Goal: Information Seeking & Learning: Check status

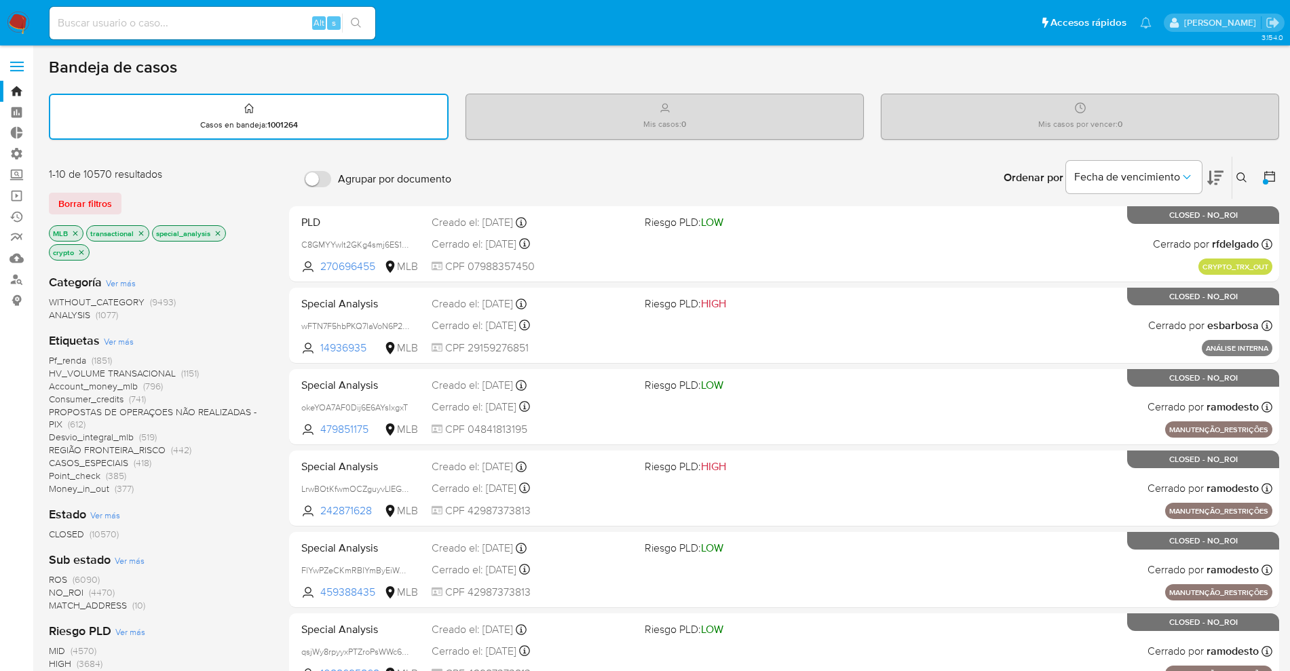
click at [18, 14] on img at bounding box center [18, 23] width 23 height 23
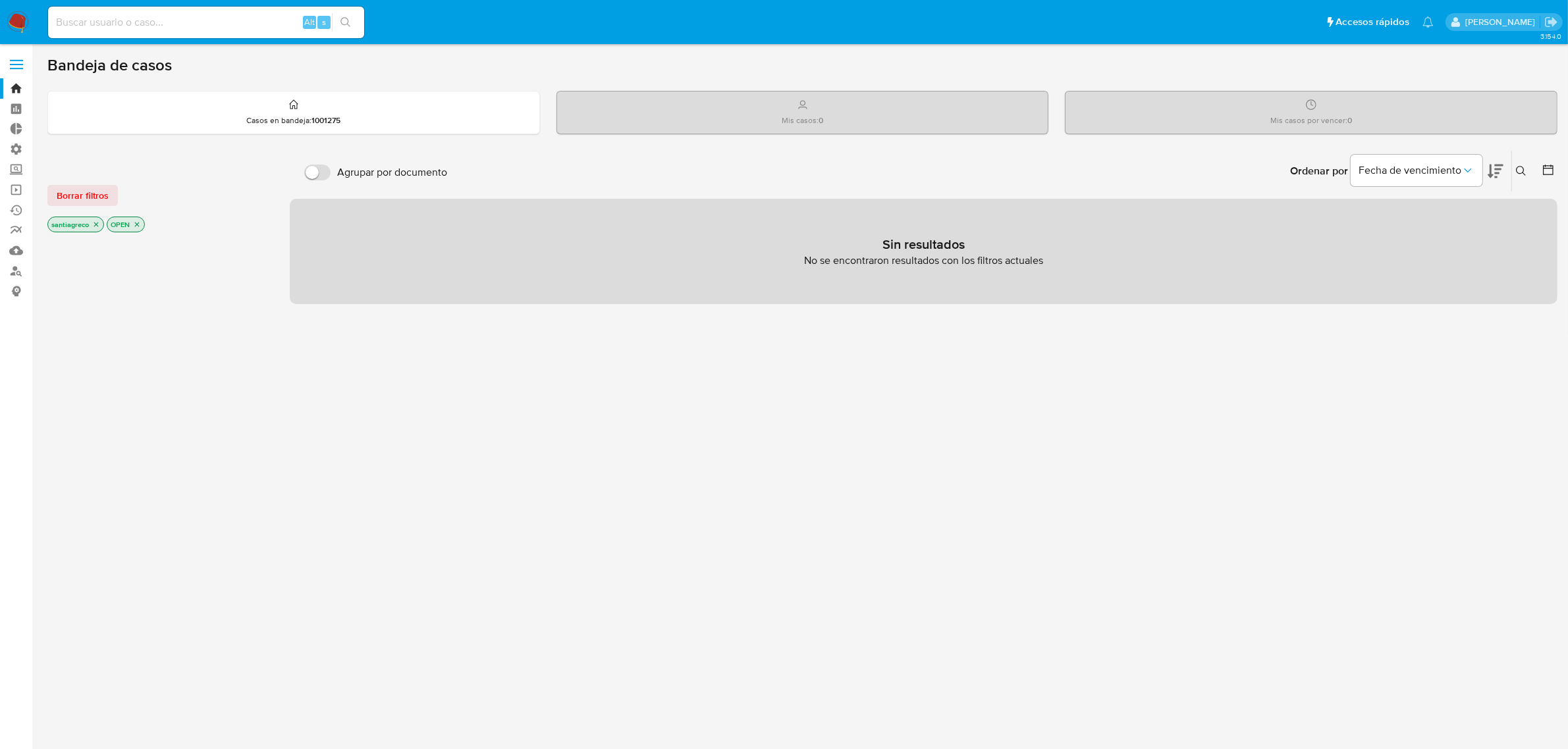
click at [176, 40] on div "Alt s" at bounding box center [207, 22] width 316 height 37
click at [179, 30] on input at bounding box center [207, 22] width 316 height 17
paste input "107725321295"
drag, startPoint x: 189, startPoint y: 26, endPoint x: -83, endPoint y: 14, distance: 272.3
click at [0, 14] on html "Pausado Ver notificaciones 107725321295 Alt s Accesos rápidos Presiona las sigu…" at bounding box center [784, 377] width 1568 height 755
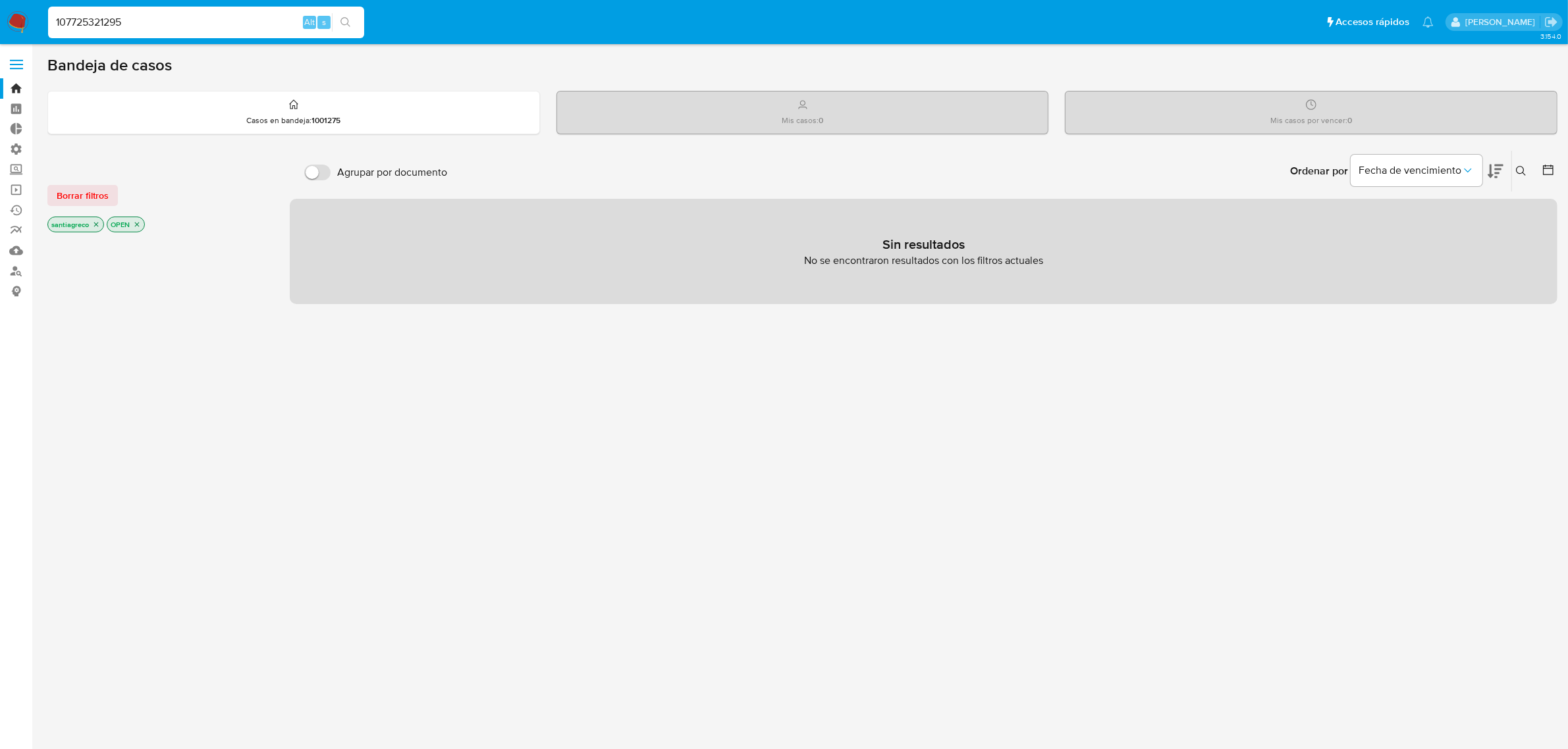
paste input "425475271"
type input "1425475271"
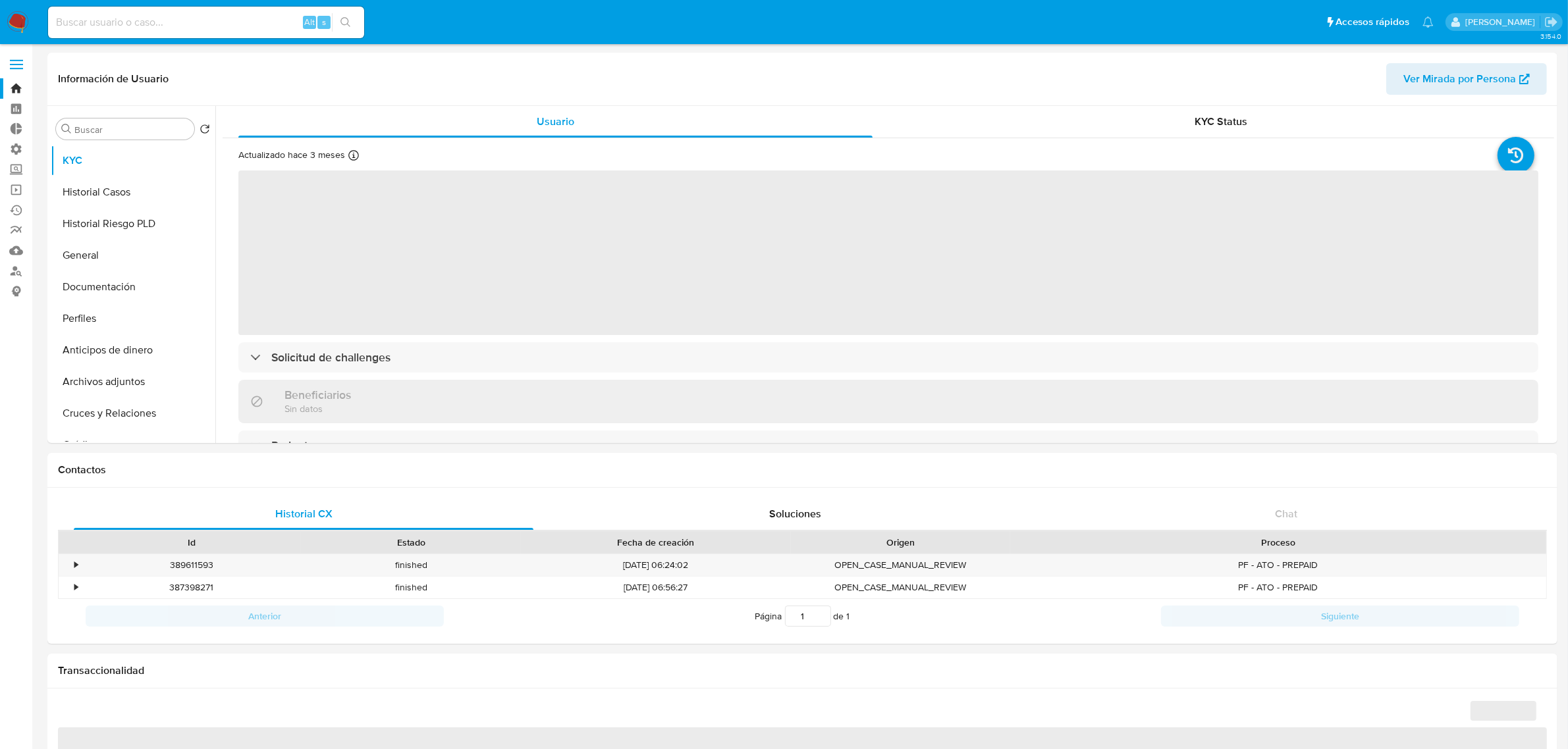
select select "10"
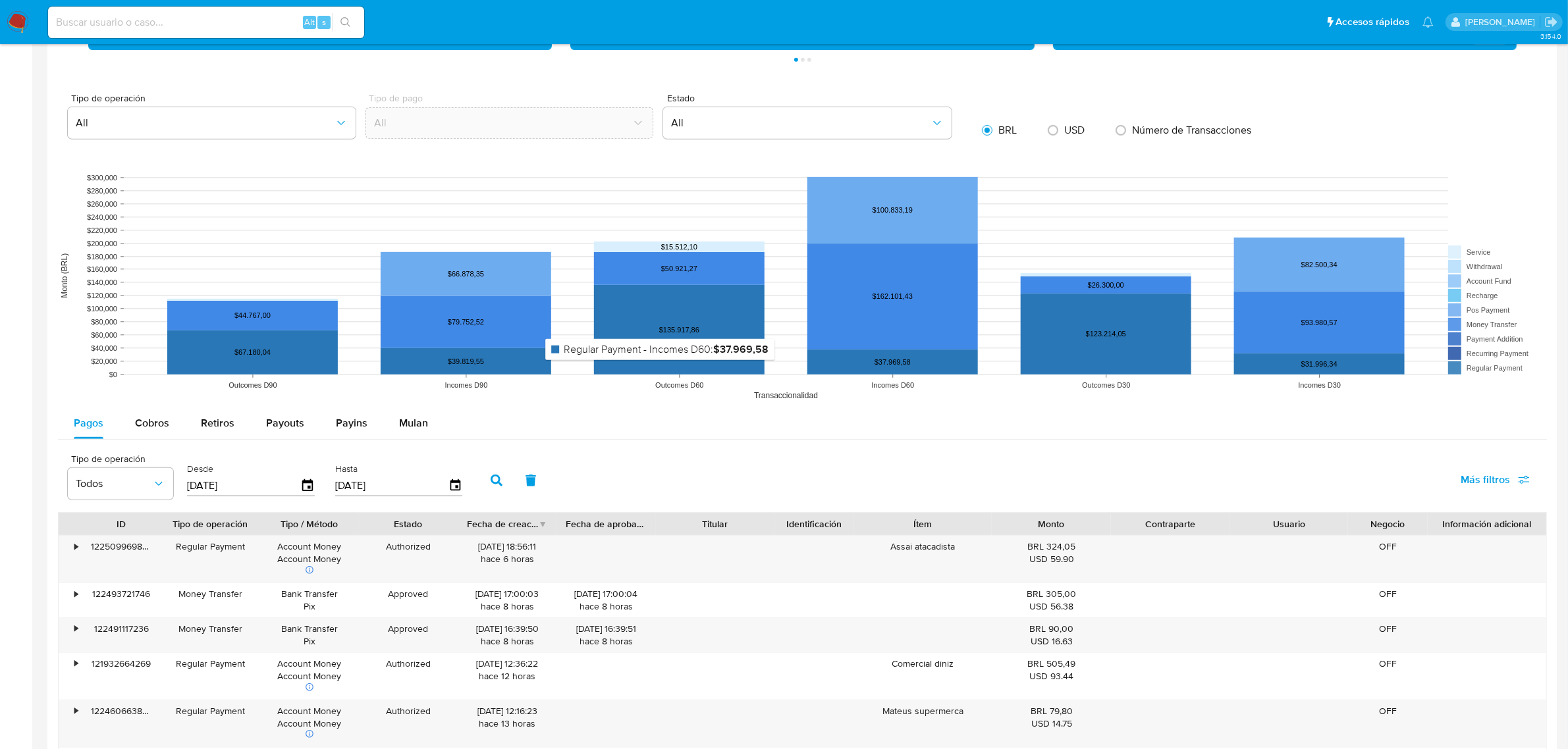
scroll to position [988, 0]
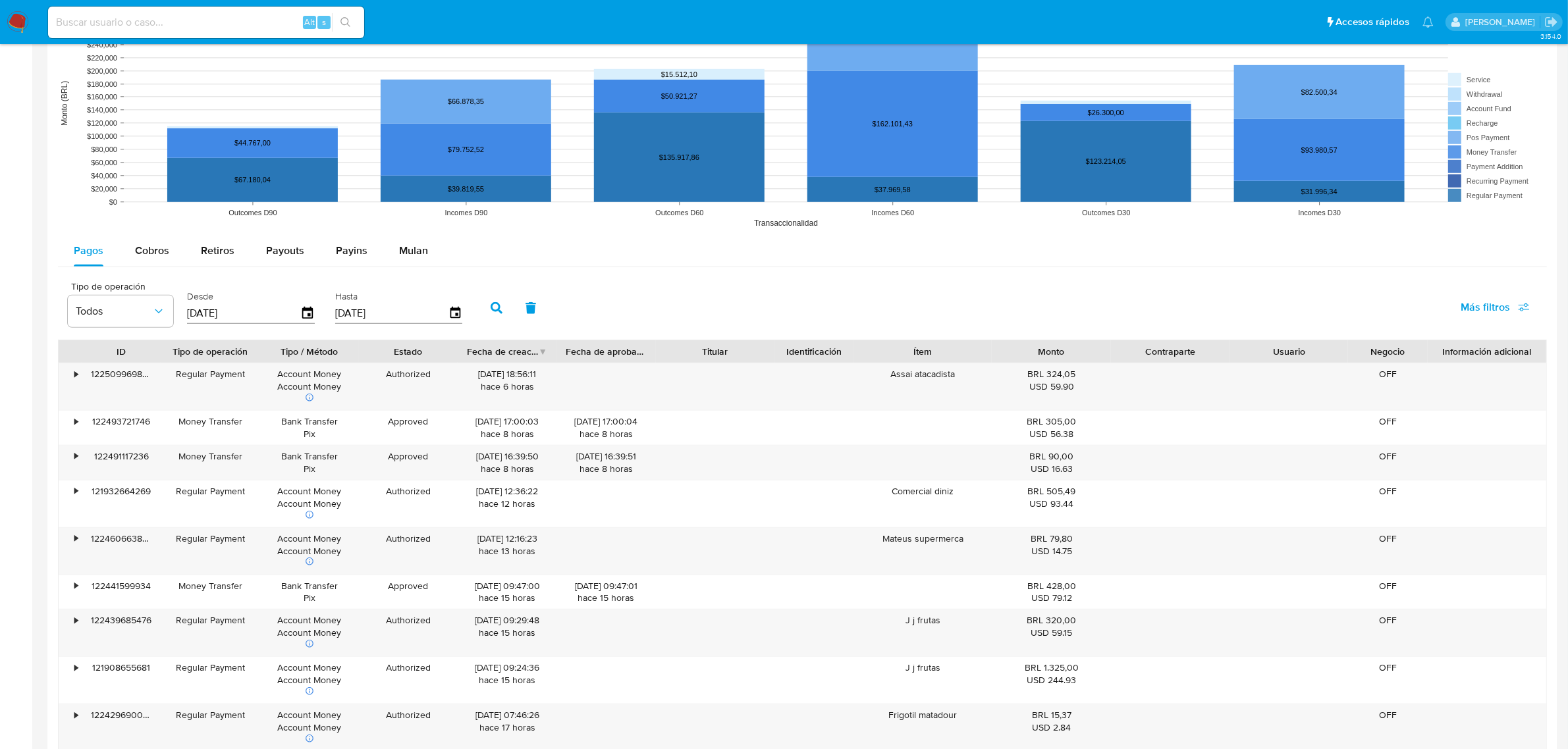
click at [1264, 305] on icon "button" at bounding box center [1524, 308] width 12 height 12
click at [1264, 432] on span "Id del pago" at bounding box center [1384, 435] width 51 height 14
click at [1264, 432] on input "Id del pago" at bounding box center [1345, 434] width 11 height 11
checkbox input "true"
drag, startPoint x: 844, startPoint y: 250, endPoint x: 508, endPoint y: 314, distance: 342.0
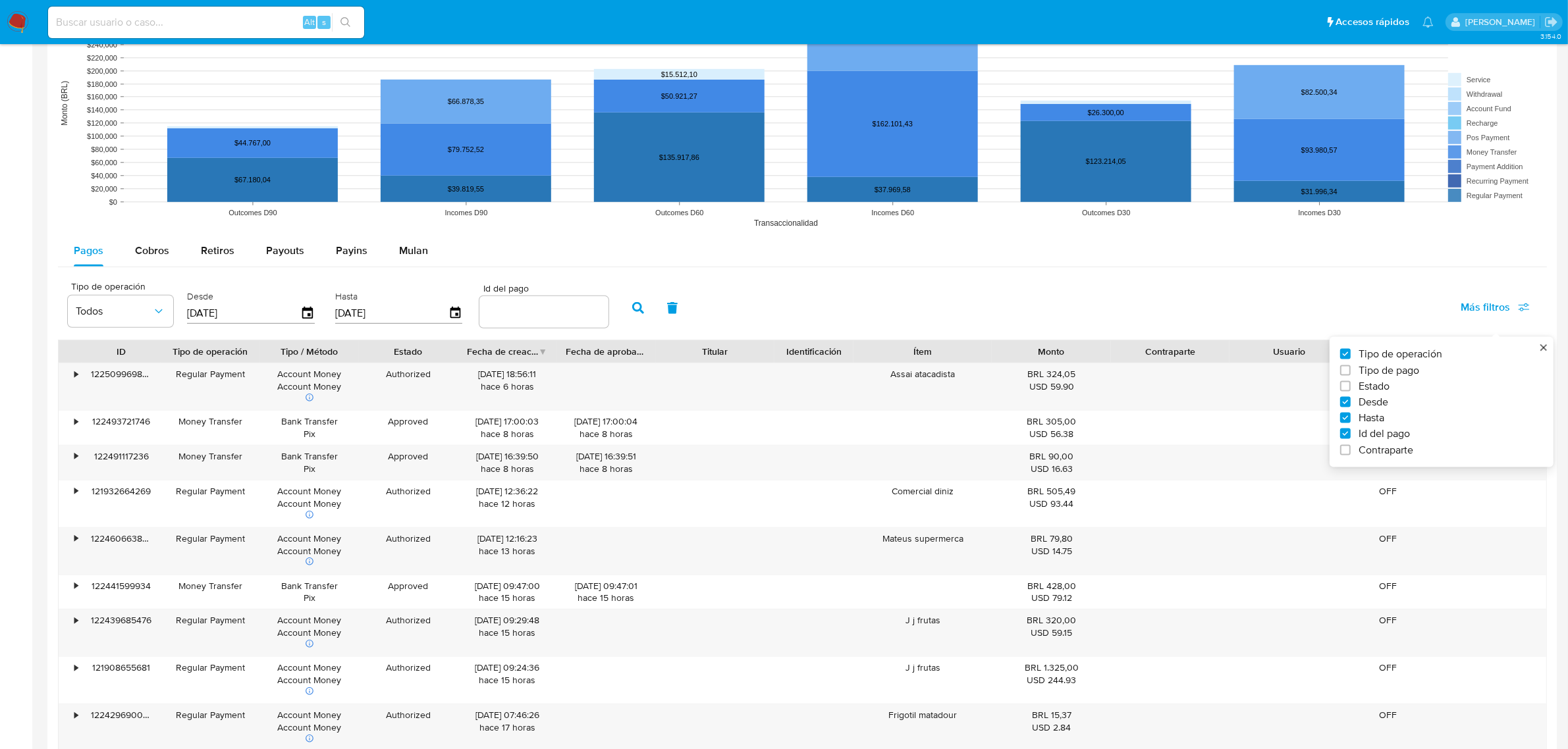
click at [797, 255] on div "Pagos Cobros Retiros Payouts Payins Mulan" at bounding box center [802, 250] width 1489 height 32
click at [562, 318] on input "number" at bounding box center [543, 312] width 129 height 17
paste input "107725321295"
type input "107725321295"
click at [621, 312] on button "button" at bounding box center [637, 308] width 34 height 32
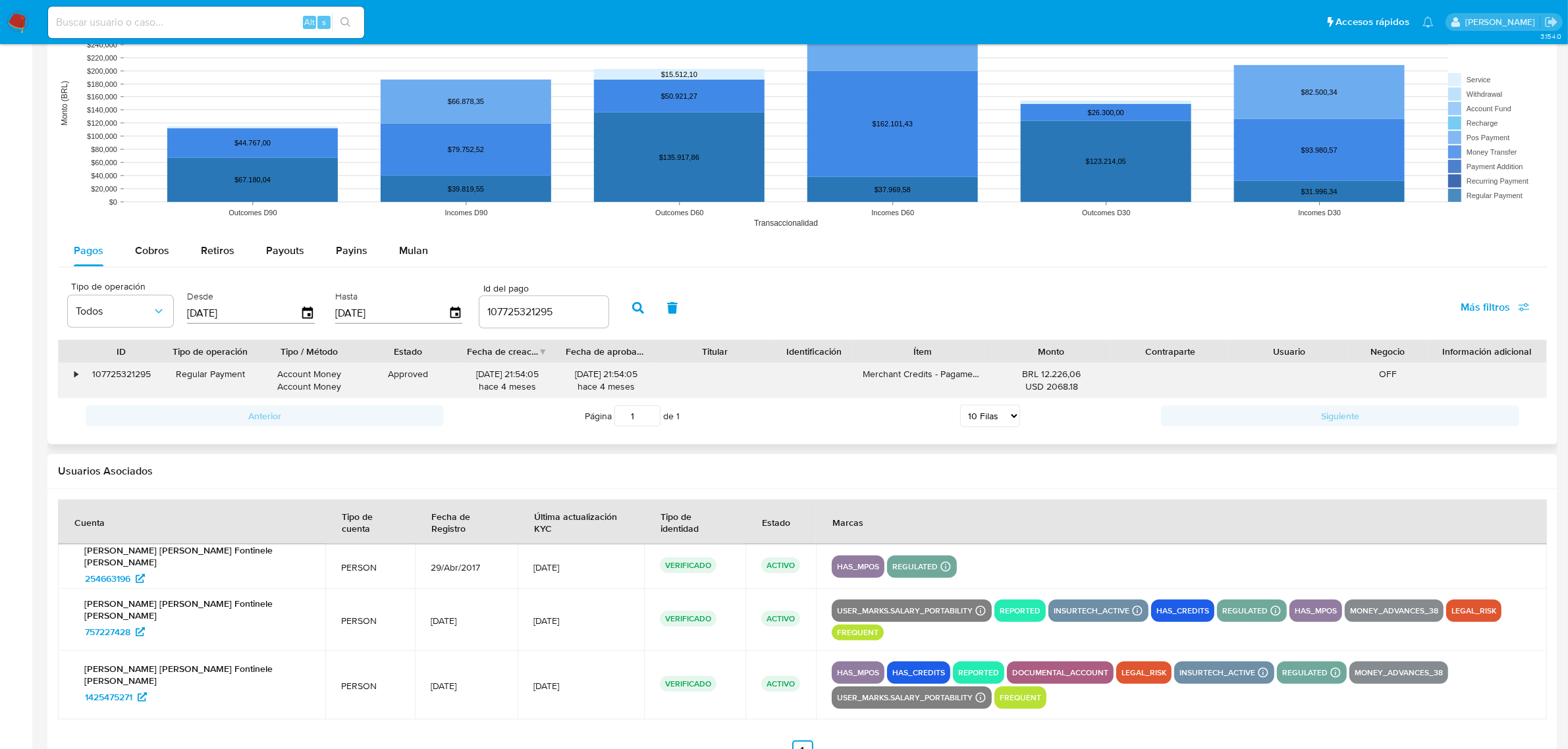
click at [82, 376] on div "107725321295" at bounding box center [120, 380] width 79 height 34
click at [78, 372] on div "•" at bounding box center [70, 380] width 23 height 34
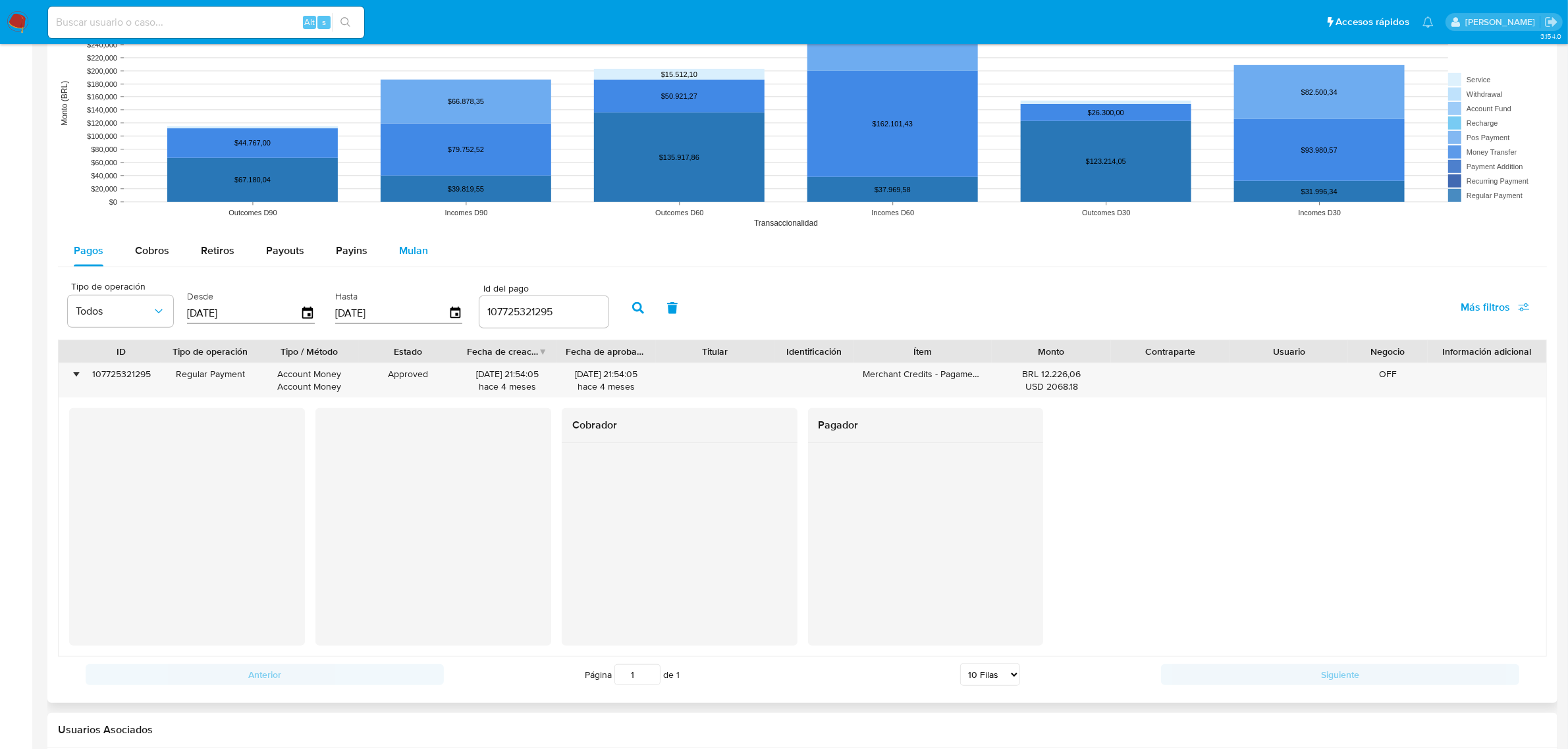
click at [400, 267] on div "Mulan" at bounding box center [413, 250] width 29 height 32
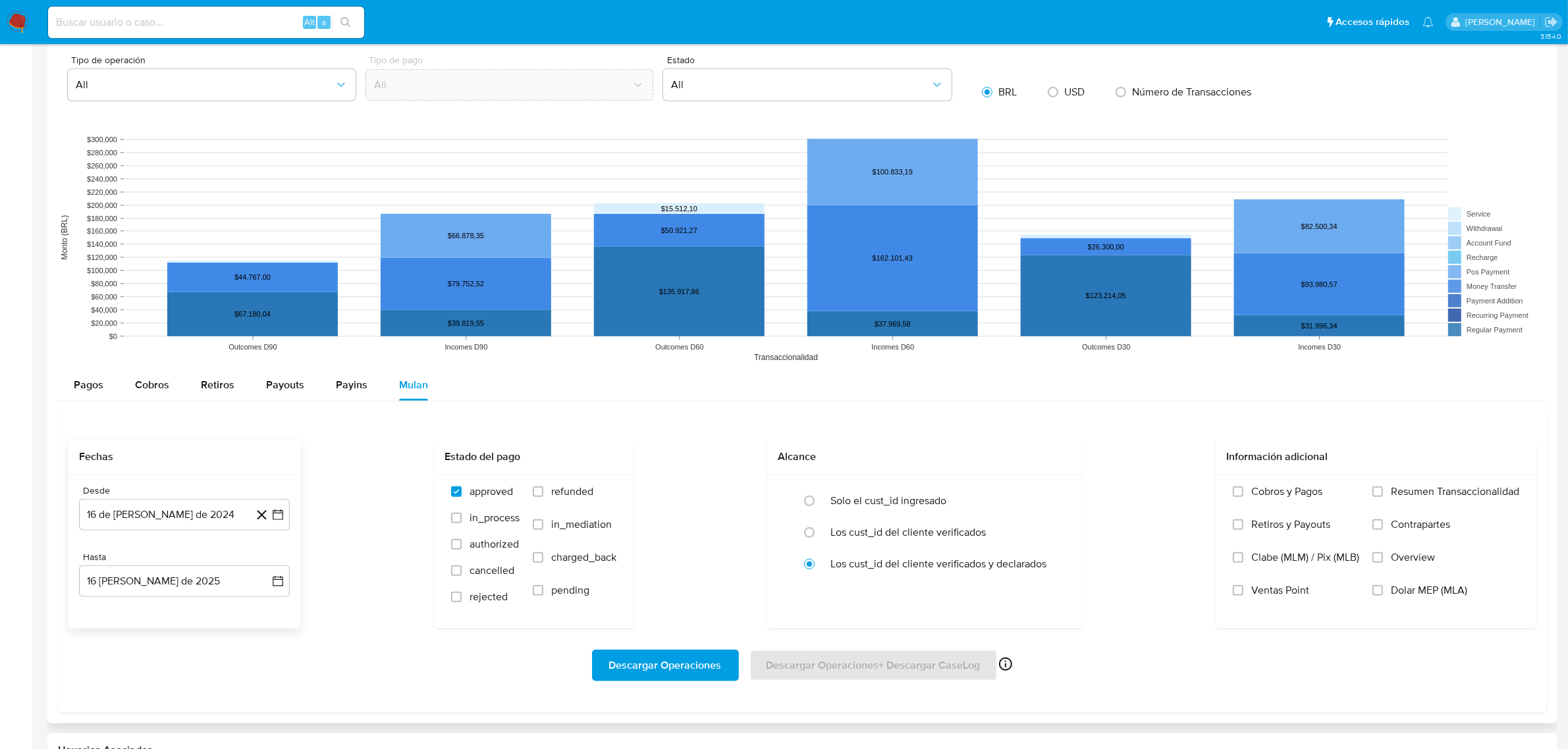
scroll to position [904, 0]
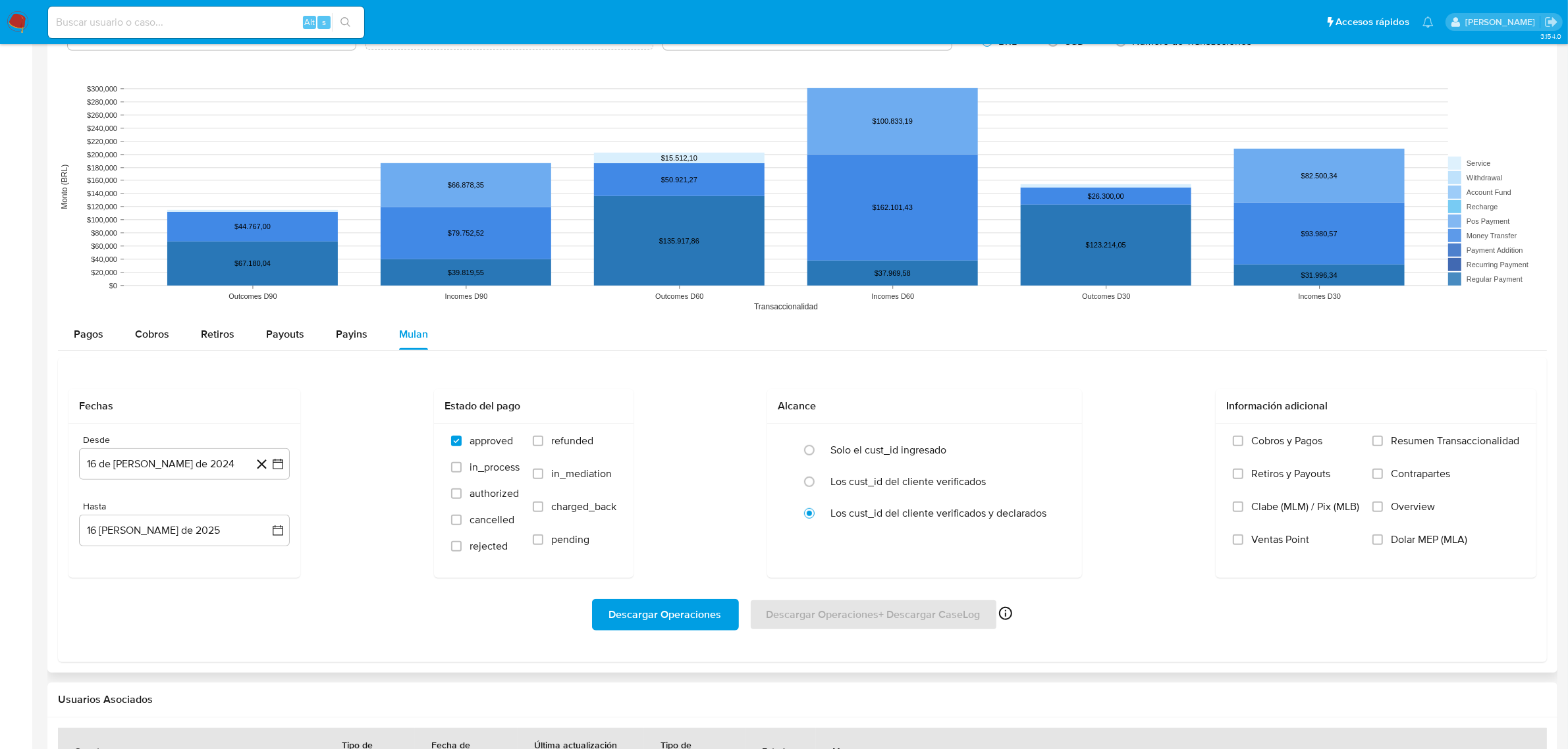
click at [95, 318] on rect at bounding box center [802, 186] width 1489 height 263
click at [83, 342] on span "Pagos" at bounding box center [88, 335] width 30 height 16
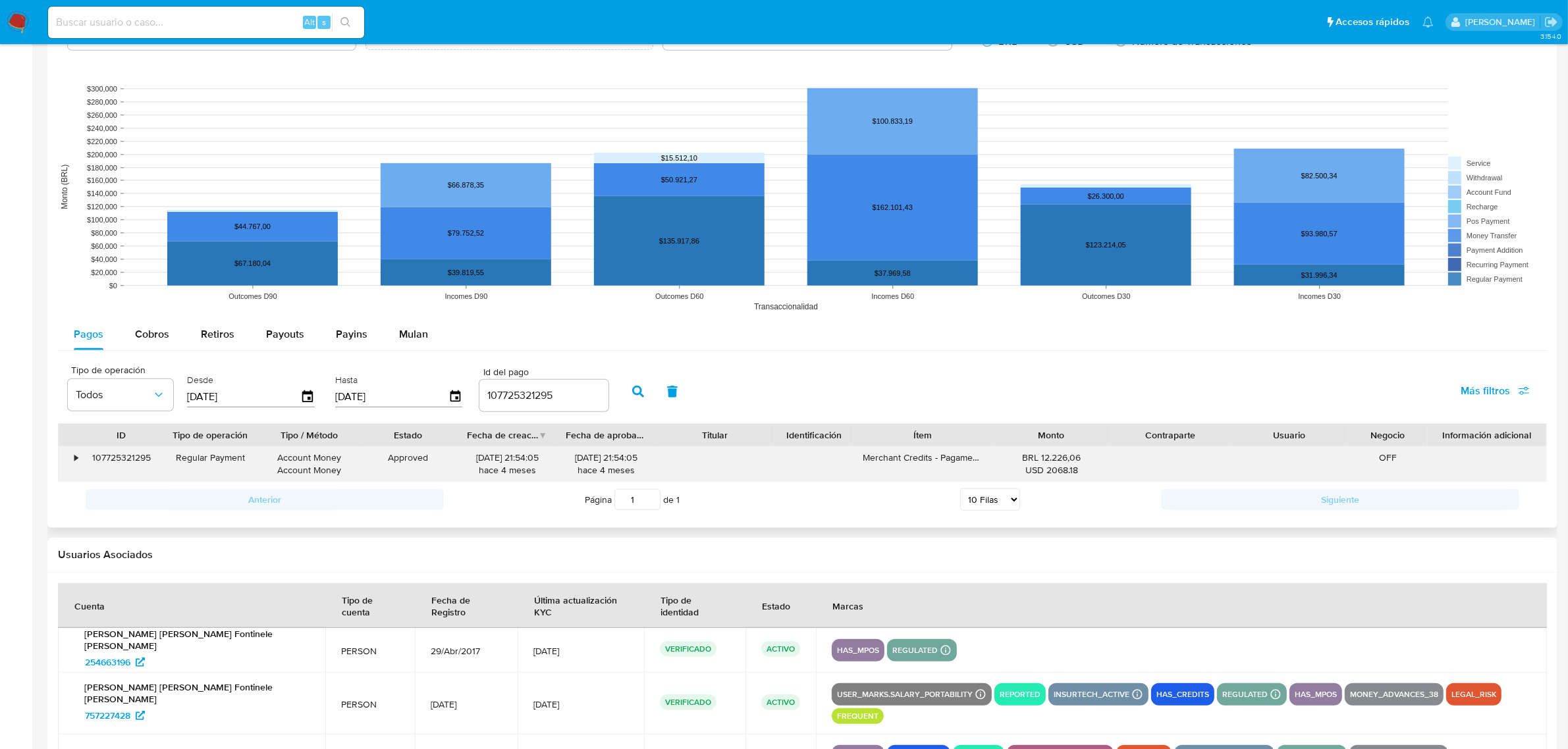
click at [77, 465] on div "•" at bounding box center [76, 458] width 3 height 13
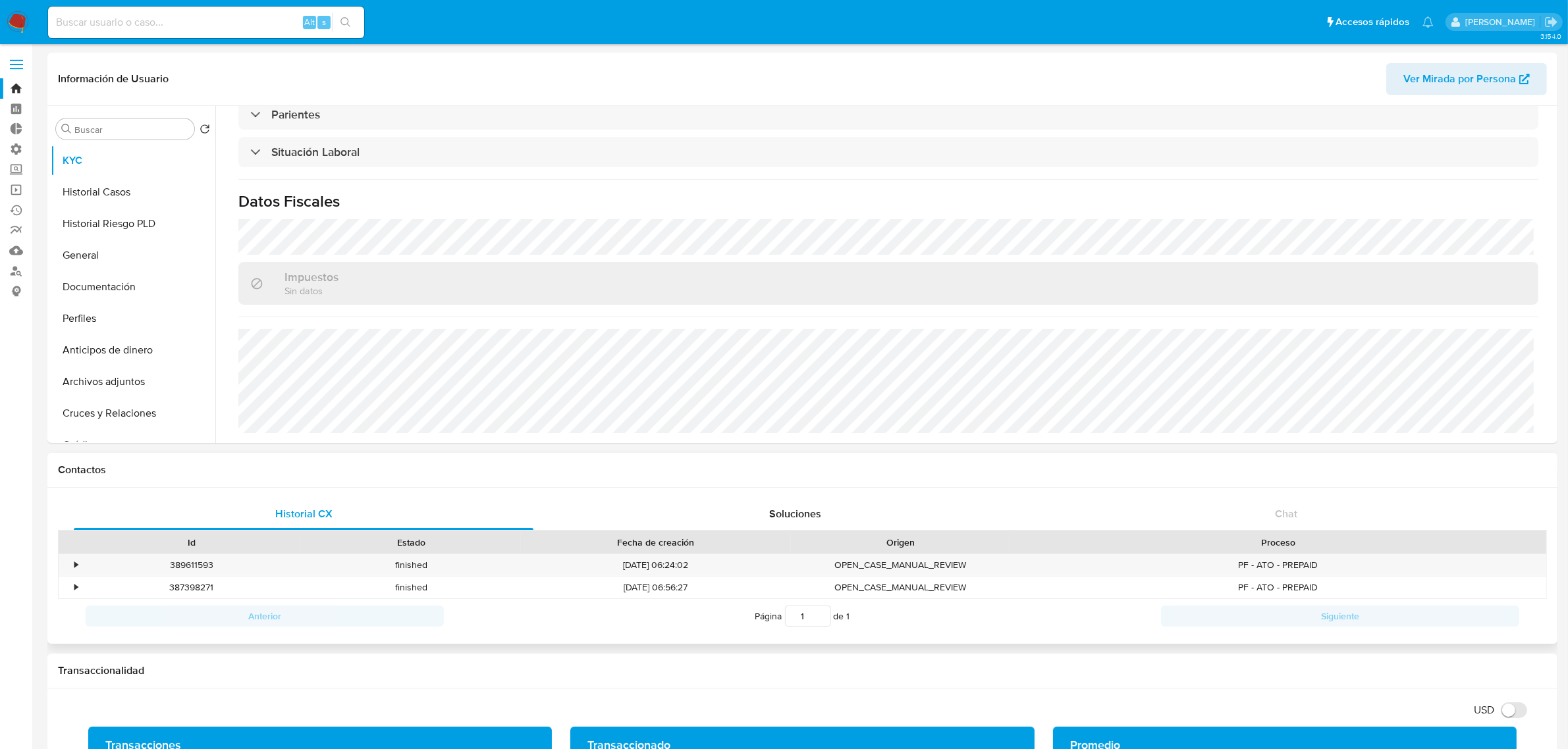
scroll to position [0, 0]
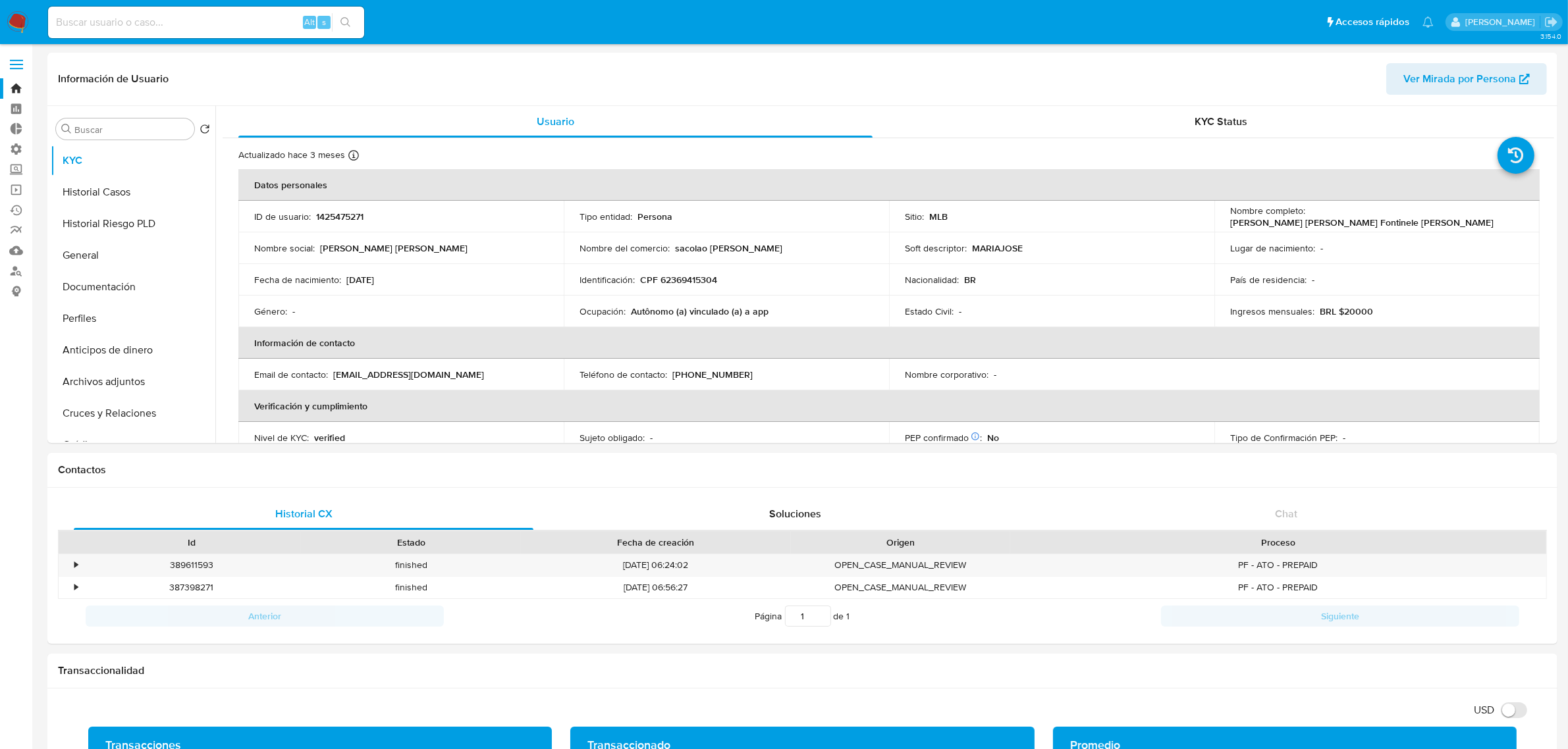
click at [237, 20] on input at bounding box center [207, 22] width 316 height 17
paste input "757227428"
type input "757227428"
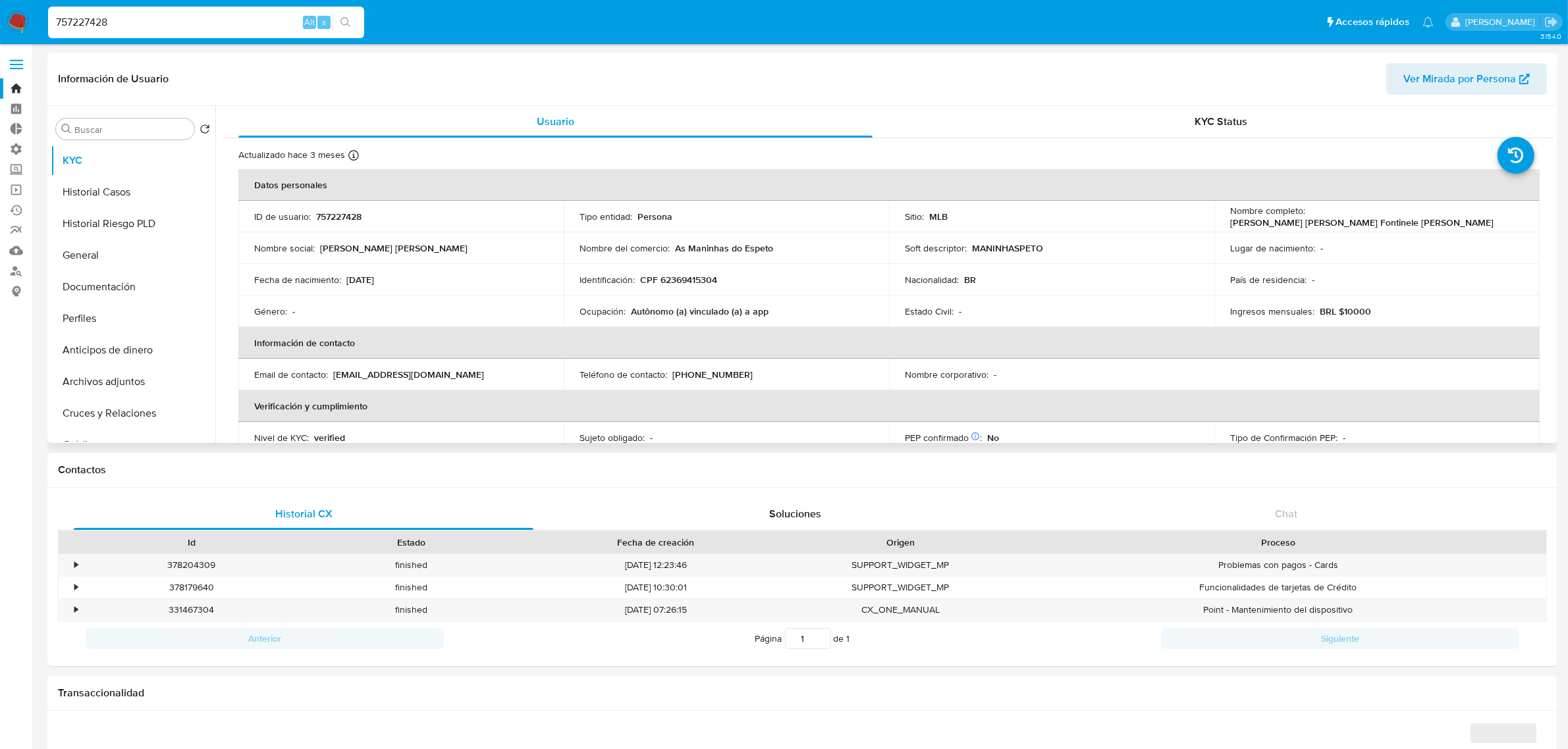
select select "10"
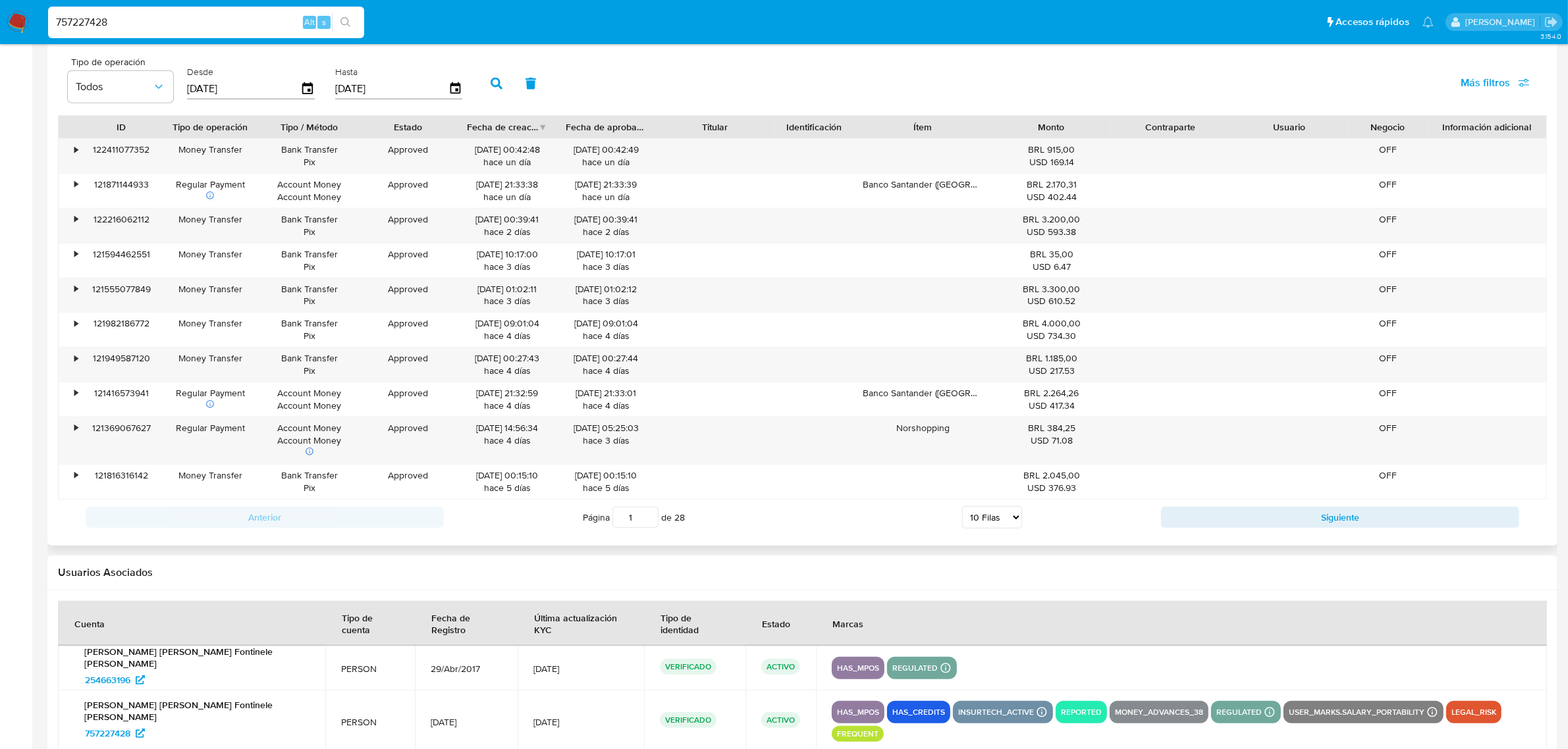
scroll to position [1355, 0]
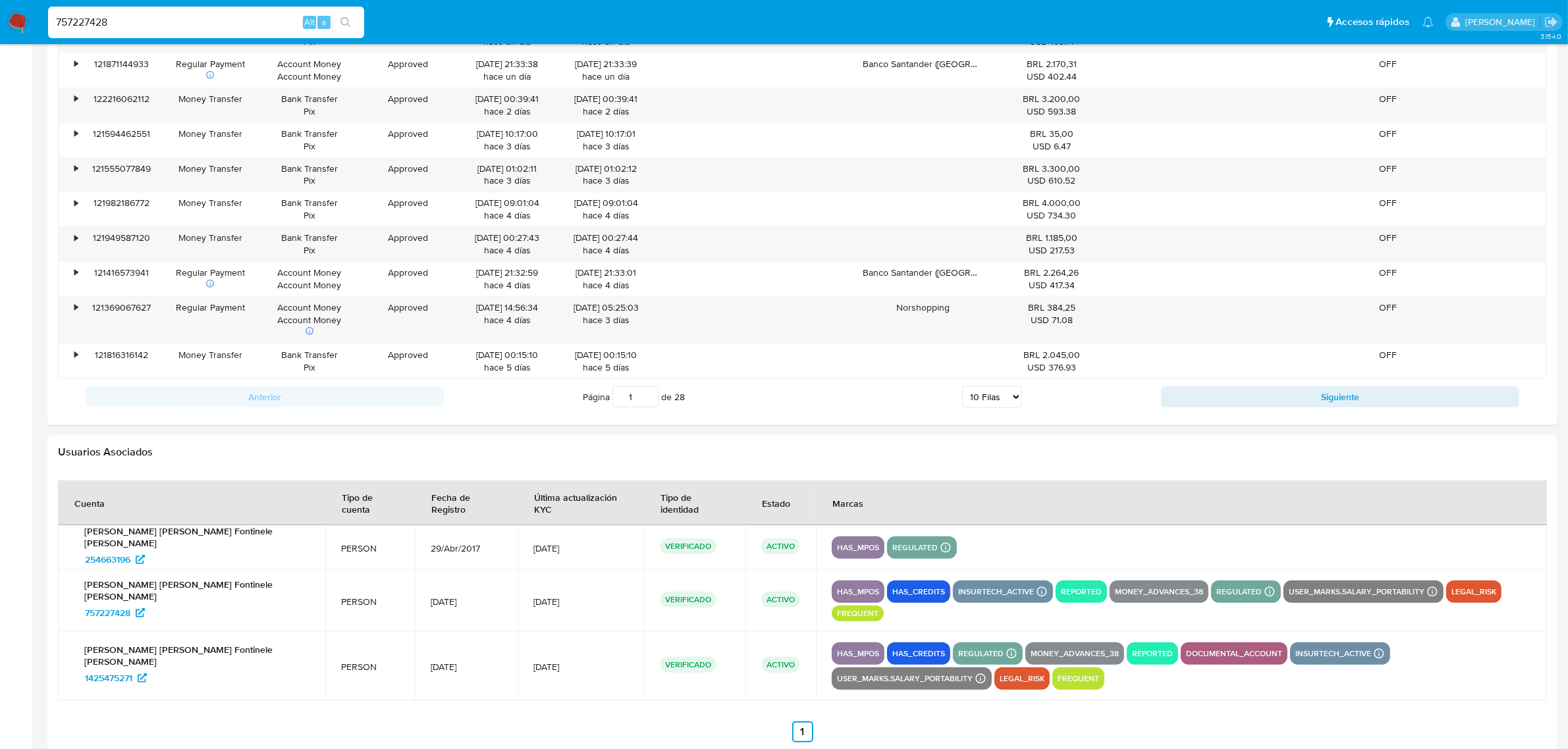
drag, startPoint x: 231, startPoint y: 28, endPoint x: -483, endPoint y: 14, distance: 714.1
paste input "486005861"
type input "486005861"
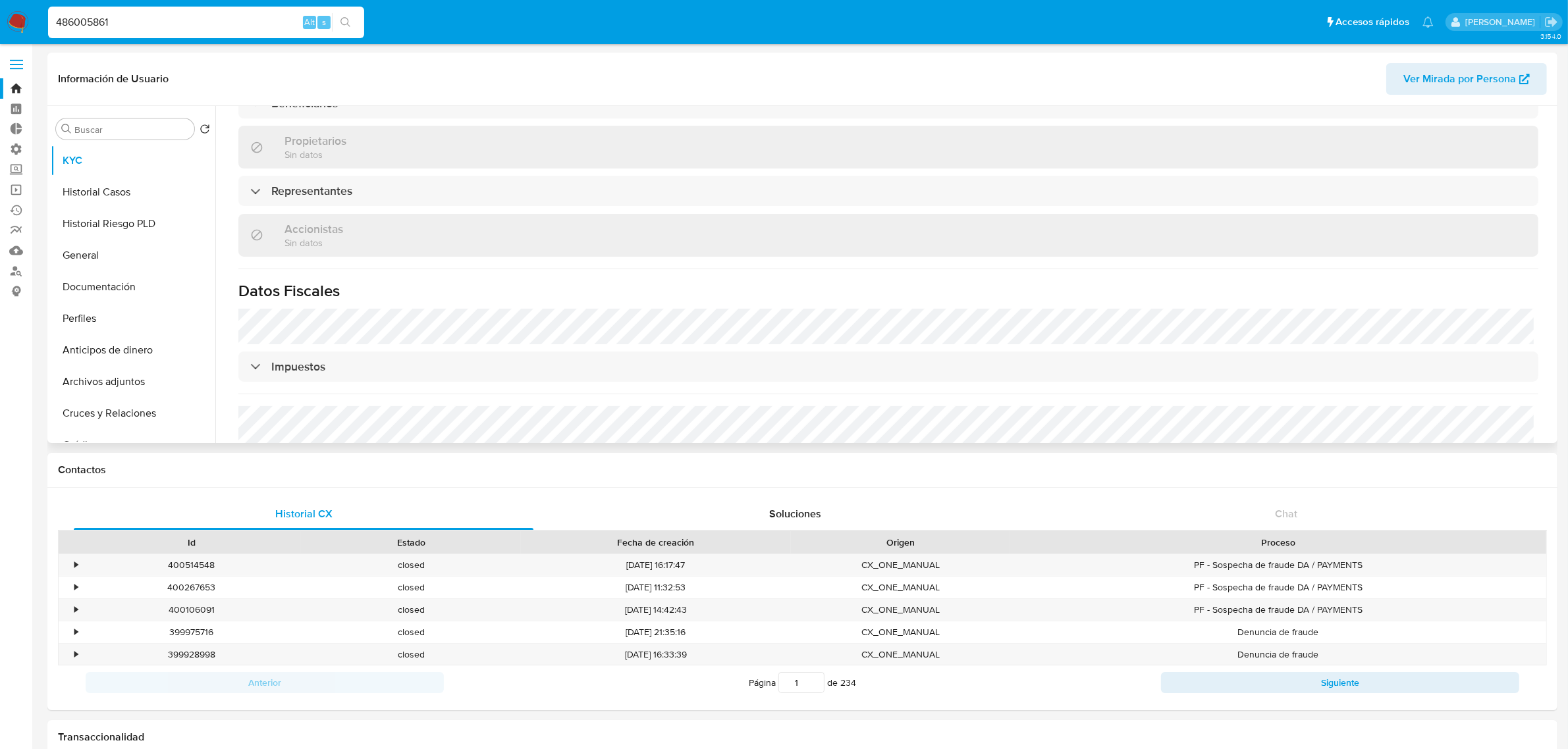
scroll to position [654, 0]
select select "10"
drag, startPoint x: 244, startPoint y: 5, endPoint x: 84, endPoint y: 18, distance: 160.5
click at [84, 18] on div "486005861 Alt s" at bounding box center [207, 22] width 316 height 32
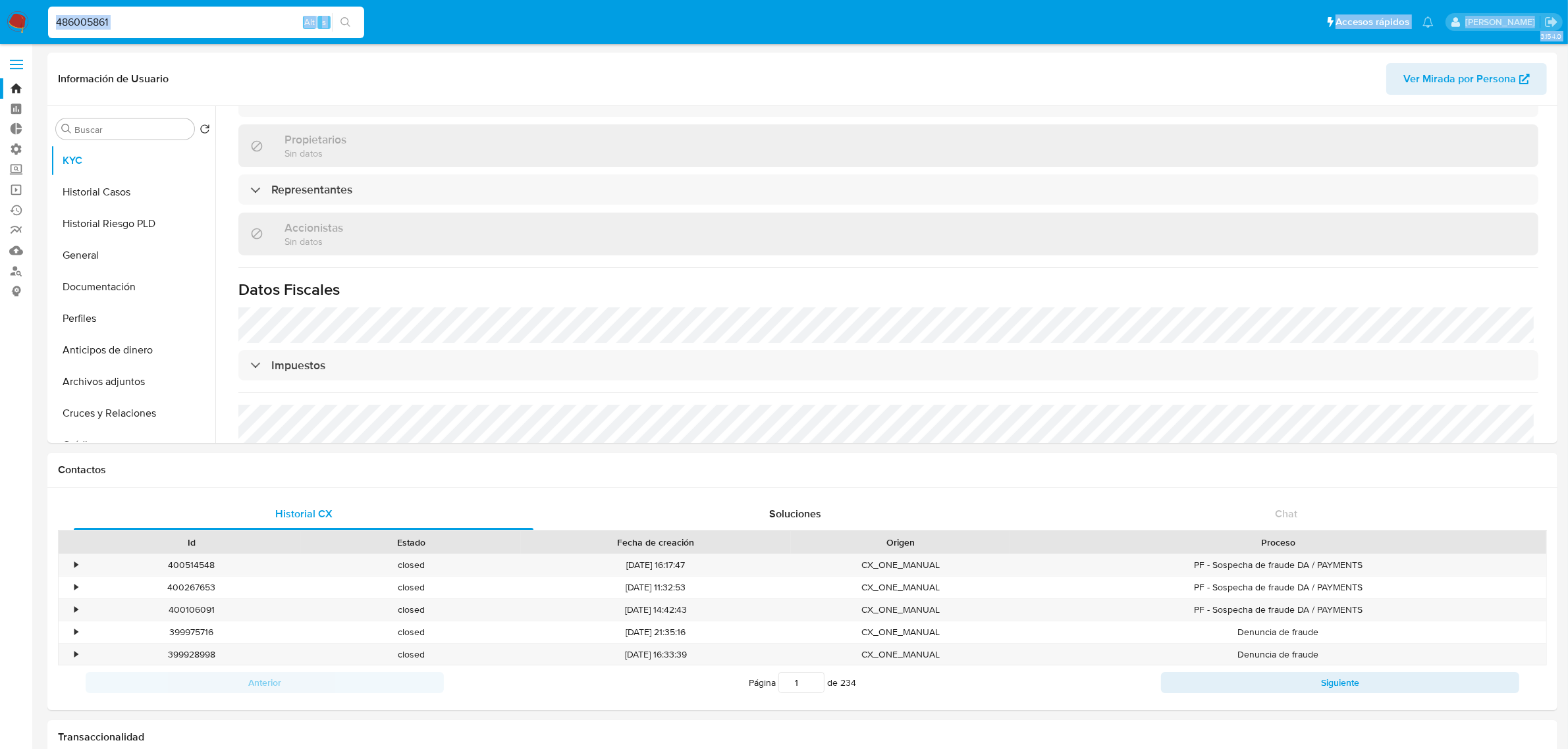
click at [107, 17] on input "486005861" at bounding box center [207, 22] width 316 height 17
click at [143, 19] on input "486005861" at bounding box center [207, 22] width 316 height 17
drag, startPoint x: 143, startPoint y: 19, endPoint x: 12, endPoint y: 18, distance: 131.0
click at [12, 18] on nav "Pausado Ver notificaciones 486005861 Alt s Accesos rápidos Presiona las siguien…" at bounding box center [784, 21] width 1568 height 44
paste input "5058068"
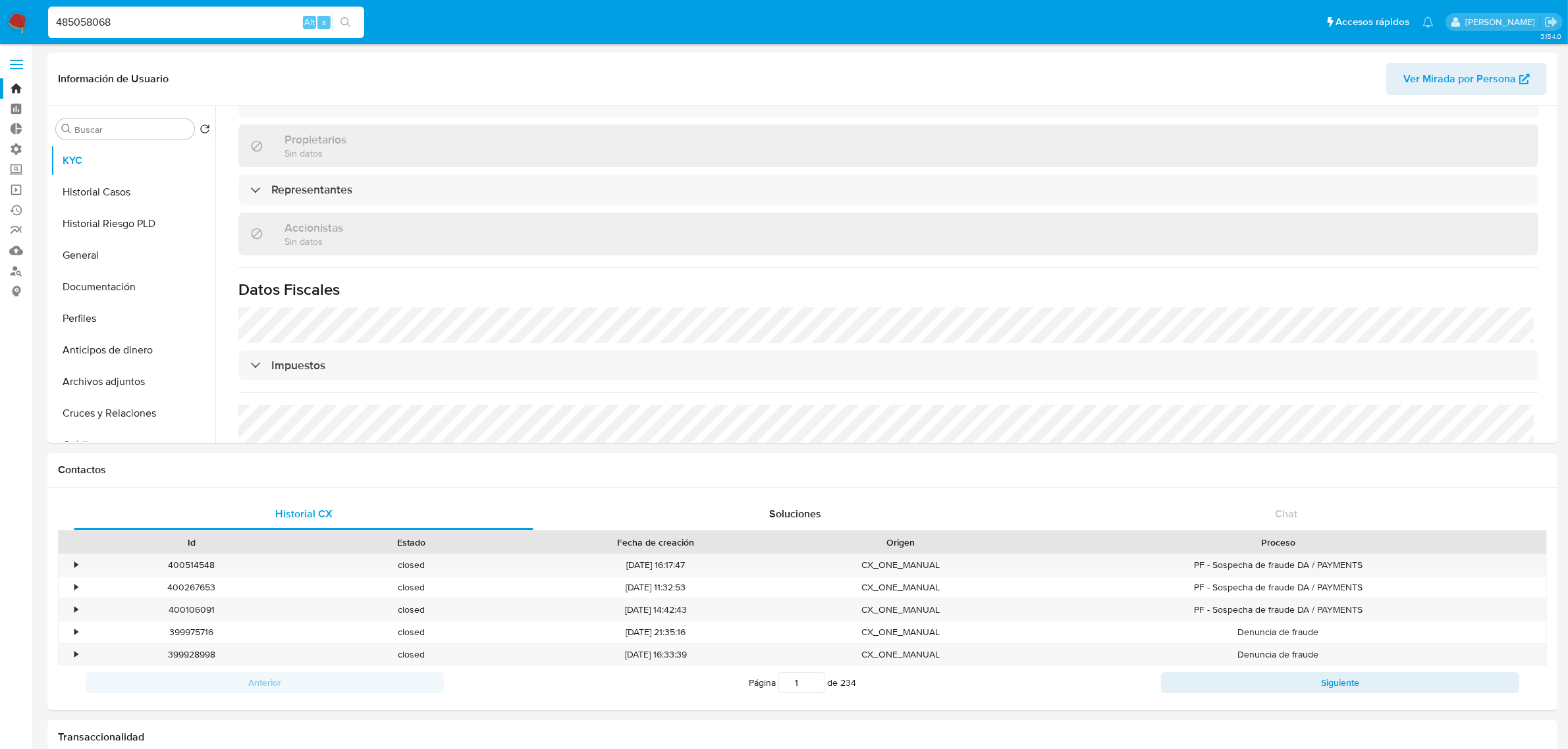
type input "485058068"
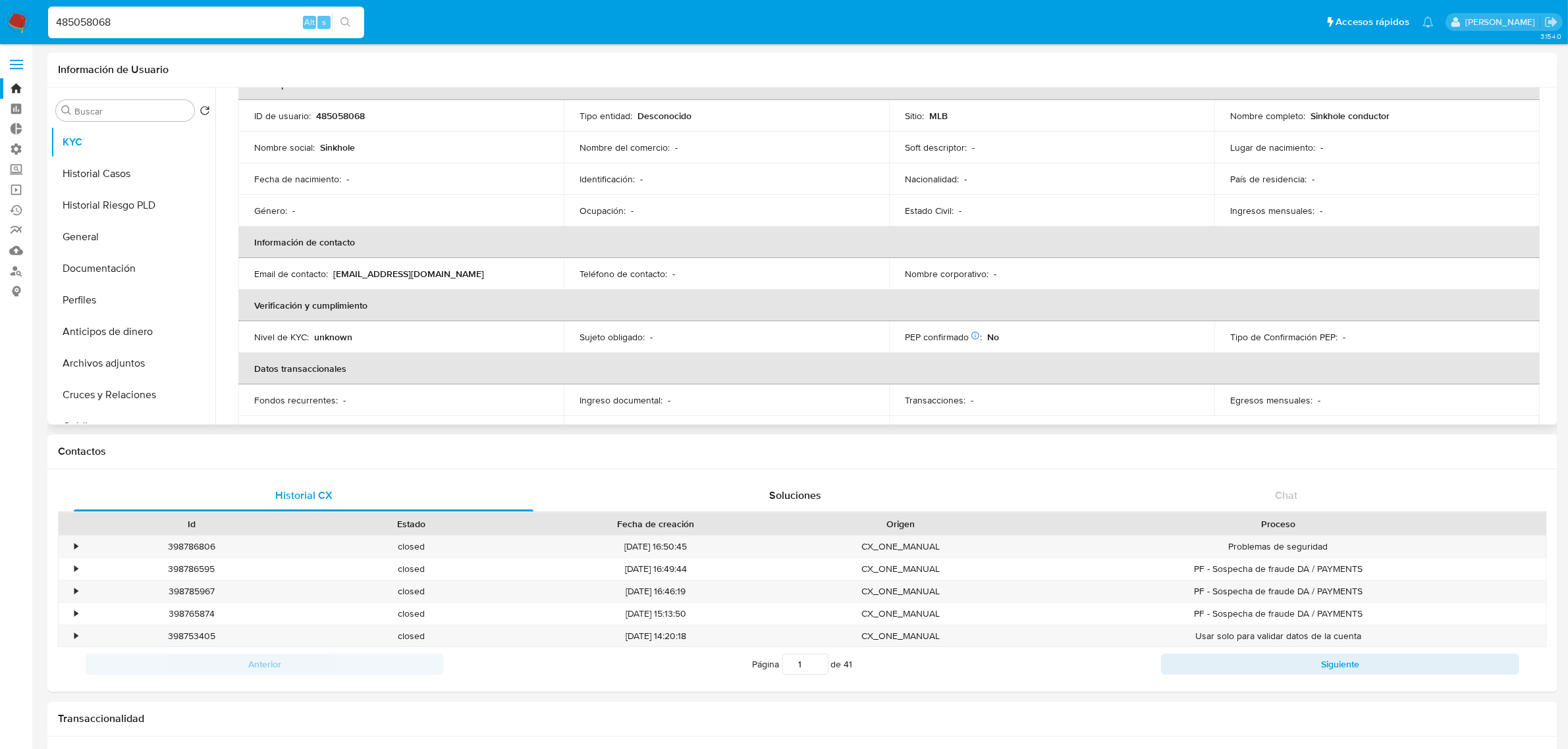
scroll to position [126, 0]
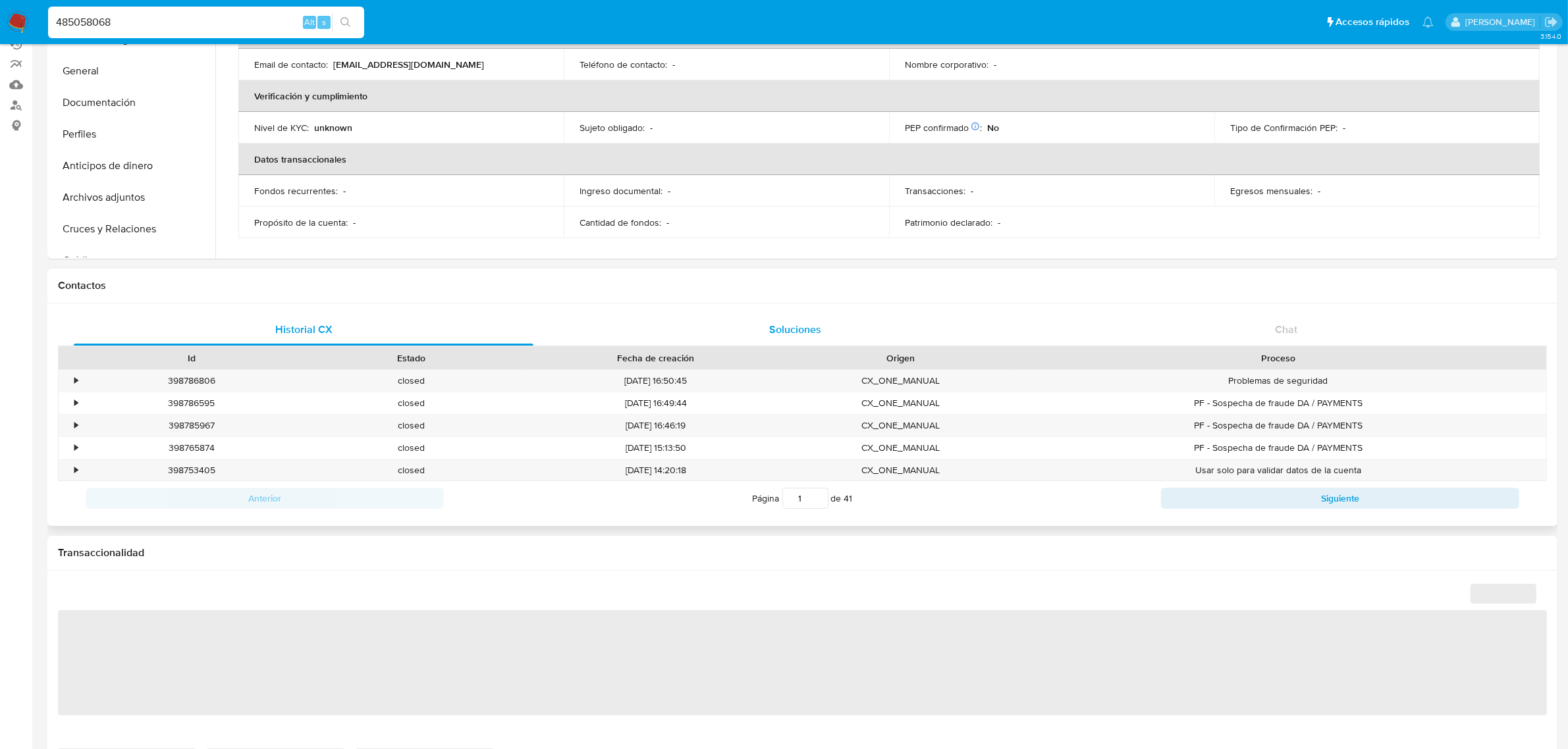
select select "10"
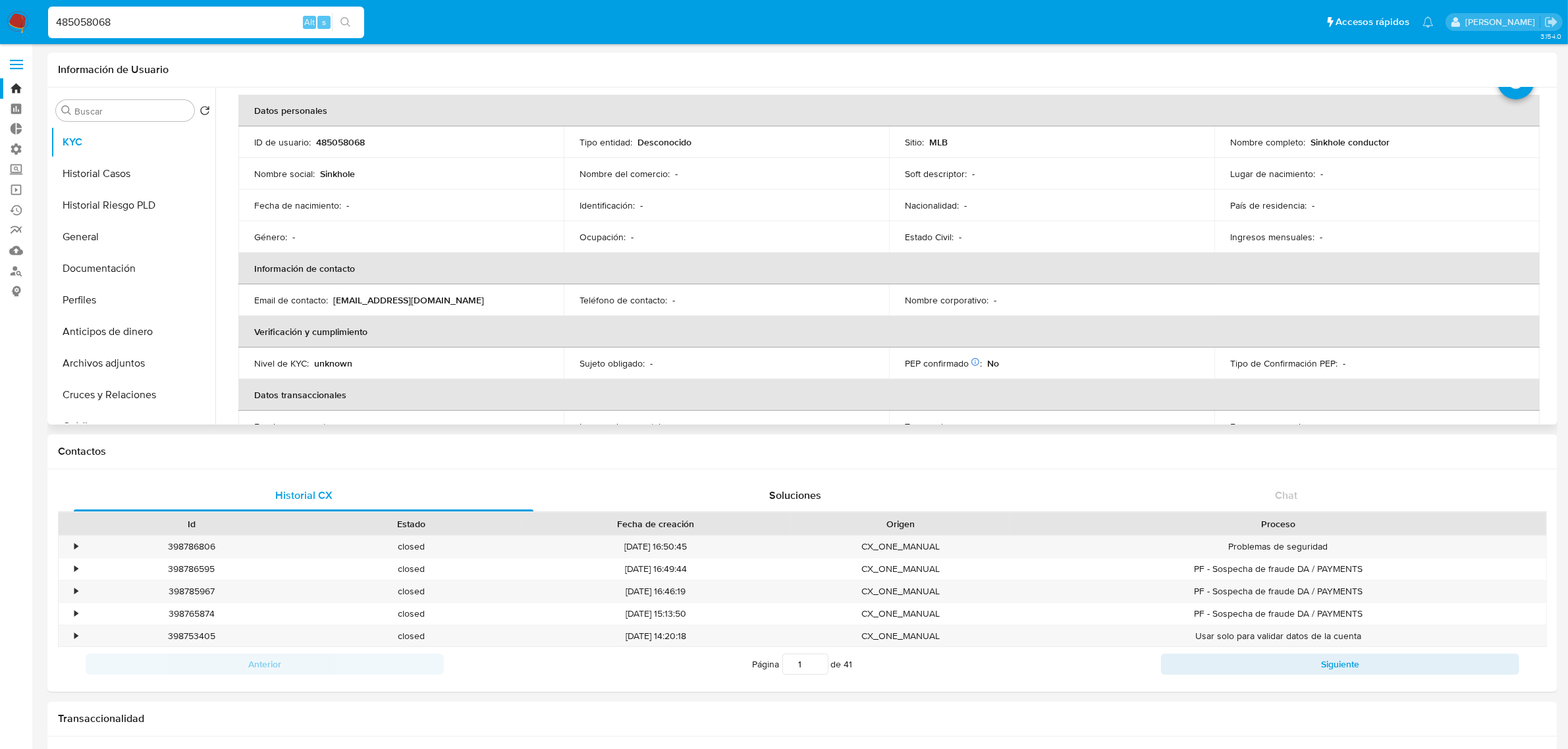
scroll to position [0, 0]
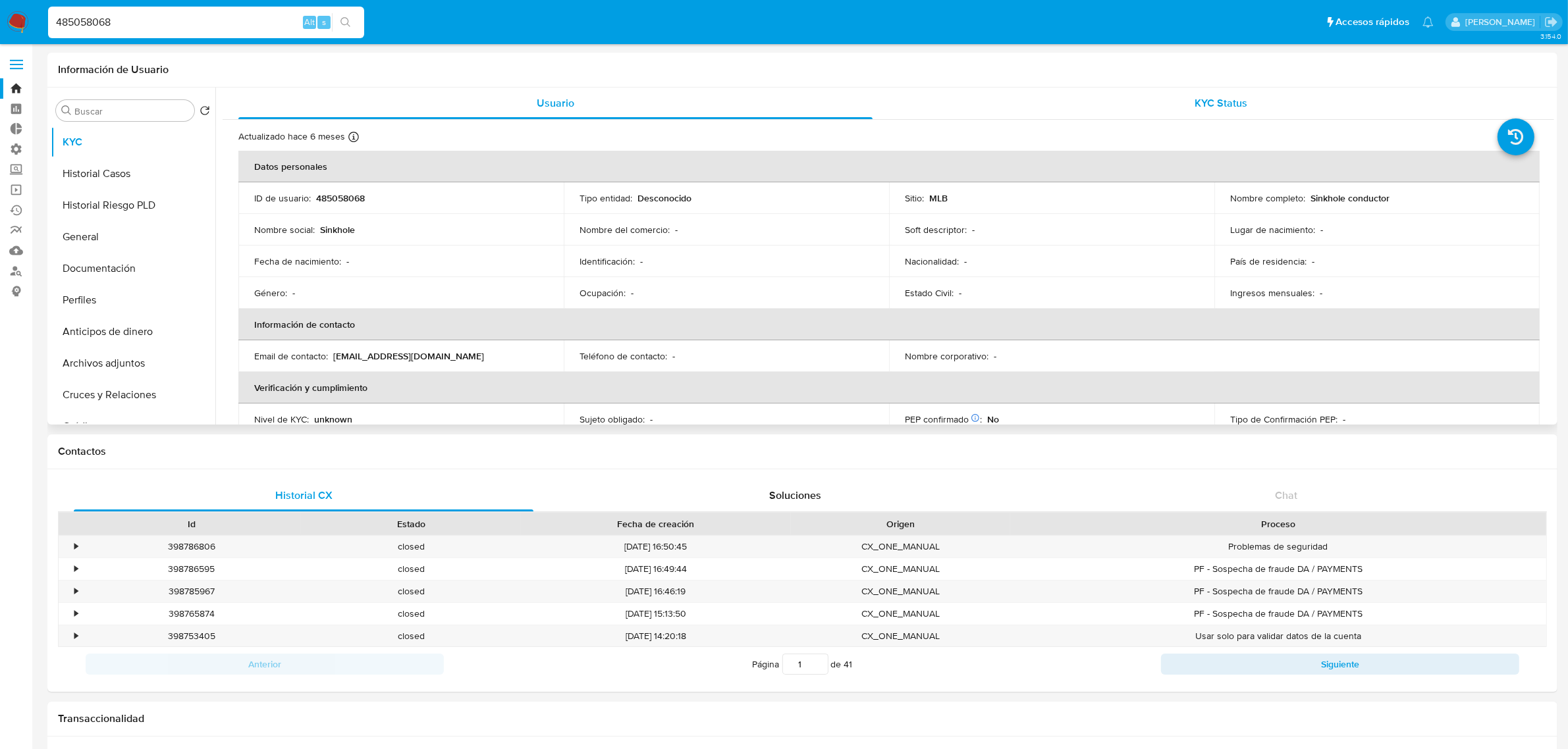
click at [1214, 108] on span "KYC Status" at bounding box center [1222, 103] width 52 height 16
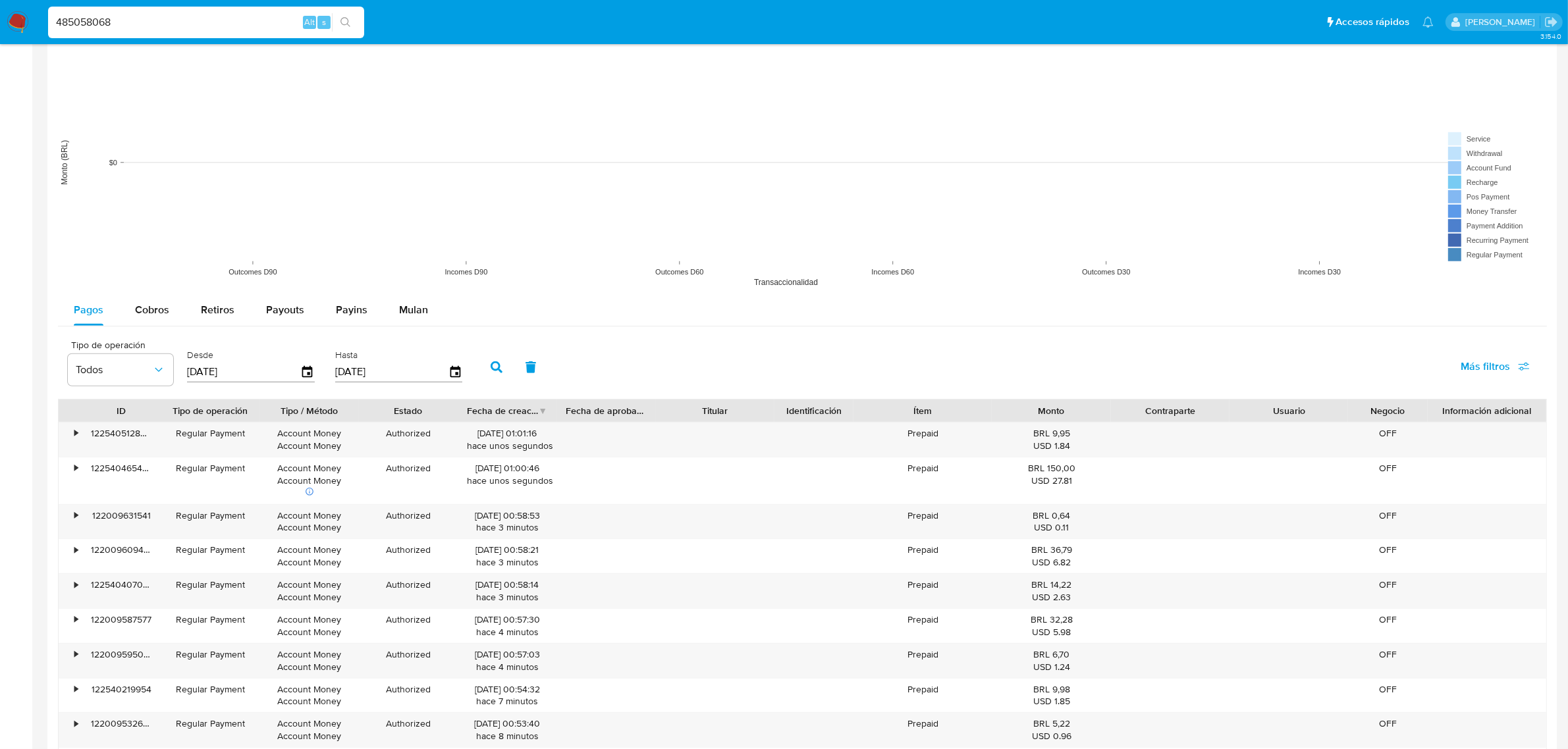
scroll to position [1210, 0]
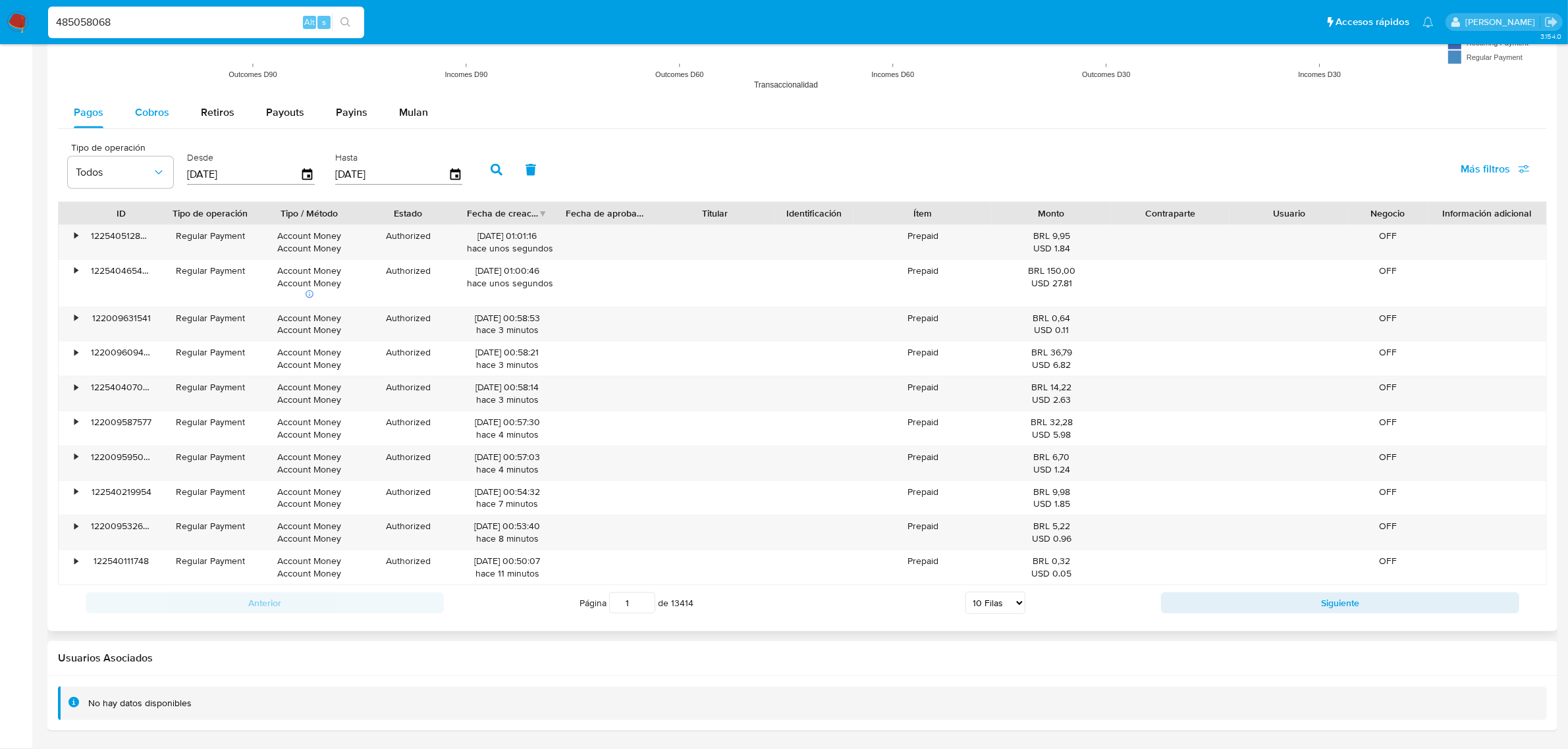
click at [144, 97] on div "Cobros" at bounding box center [151, 113] width 34 height 32
select select "10"
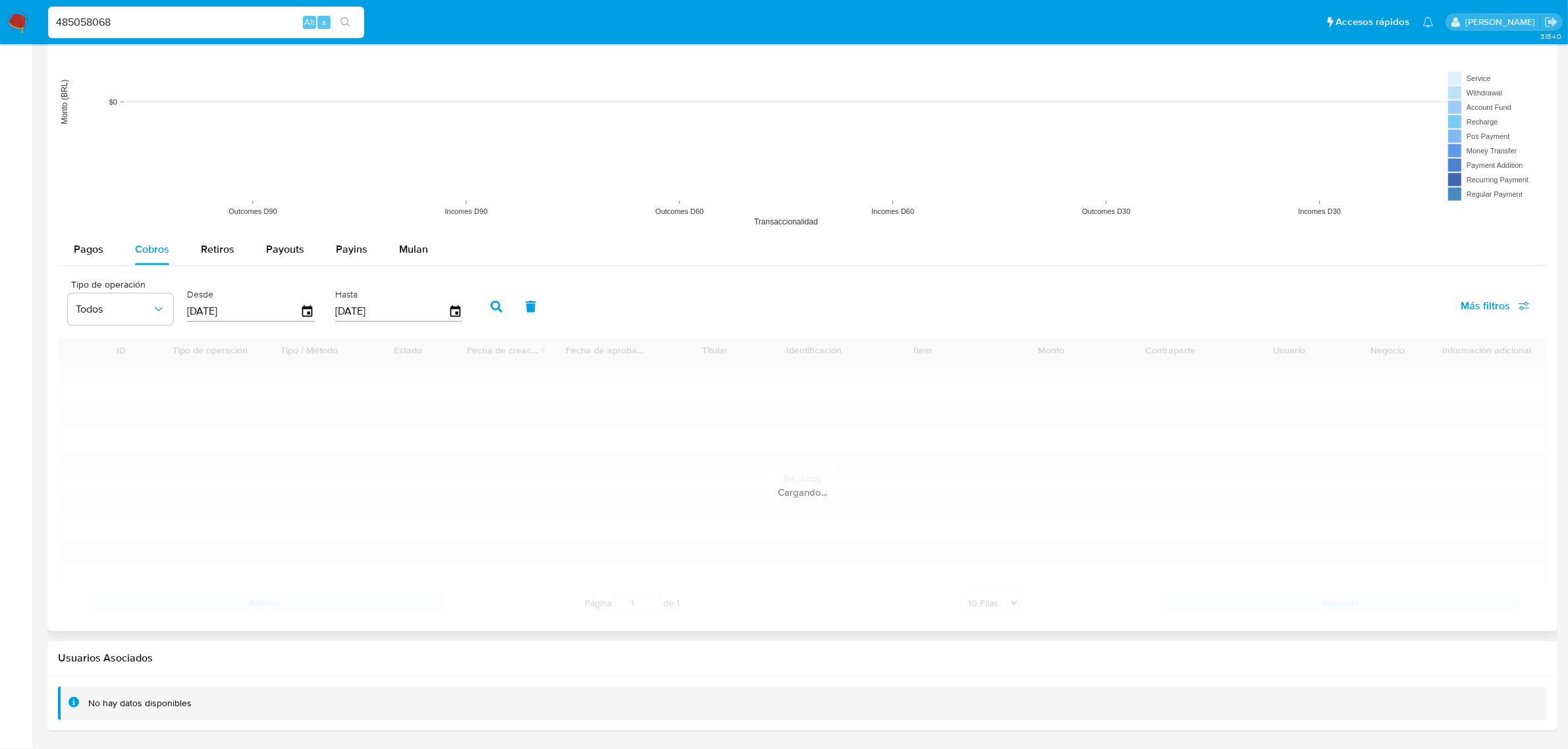
scroll to position [1073, 0]
click at [103, 243] on button "Pagos" at bounding box center [88, 249] width 61 height 32
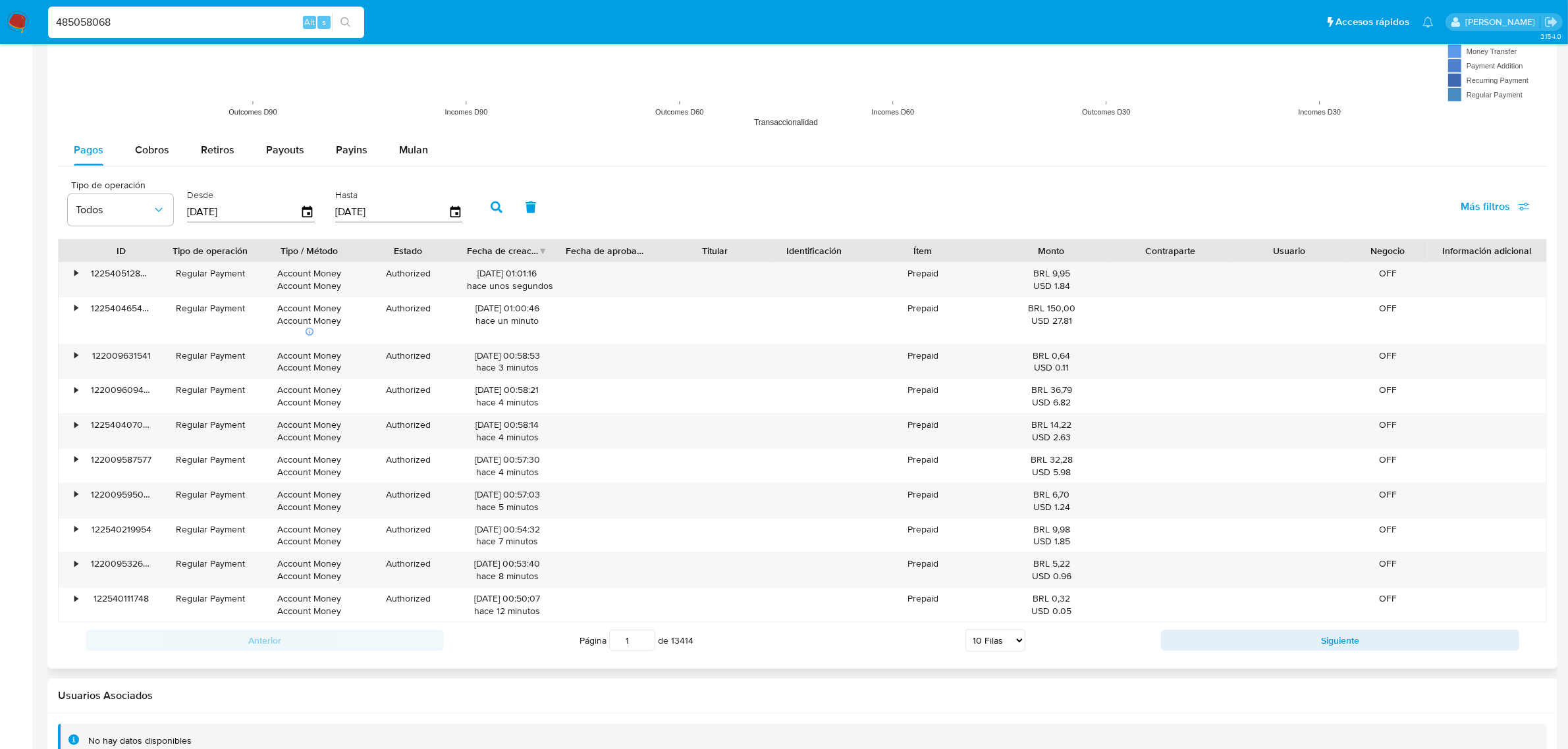
scroll to position [1210, 0]
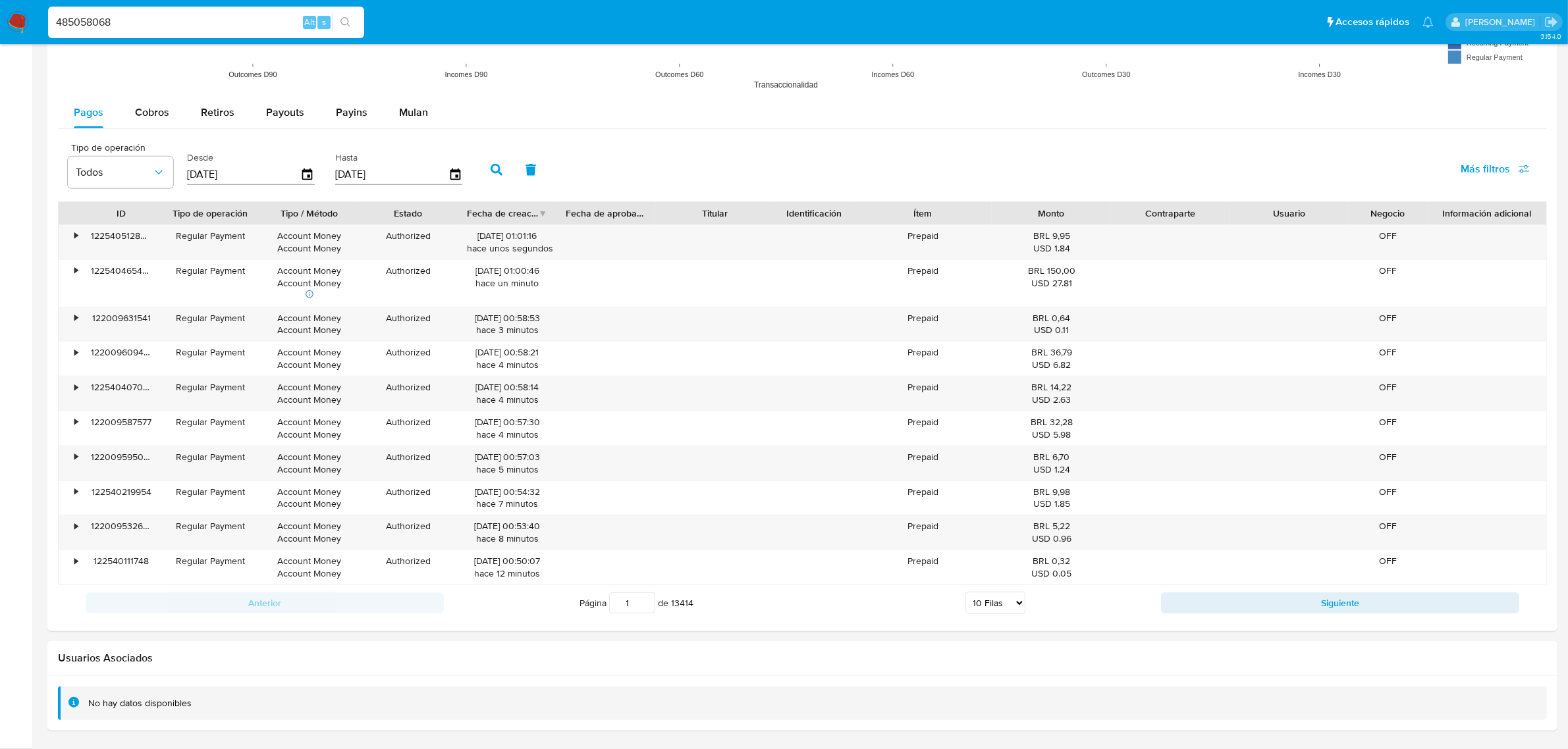
drag, startPoint x: 211, startPoint y: 20, endPoint x: -127, endPoint y: 21, distance: 338.0
paste input "75722742"
type input "757227428"
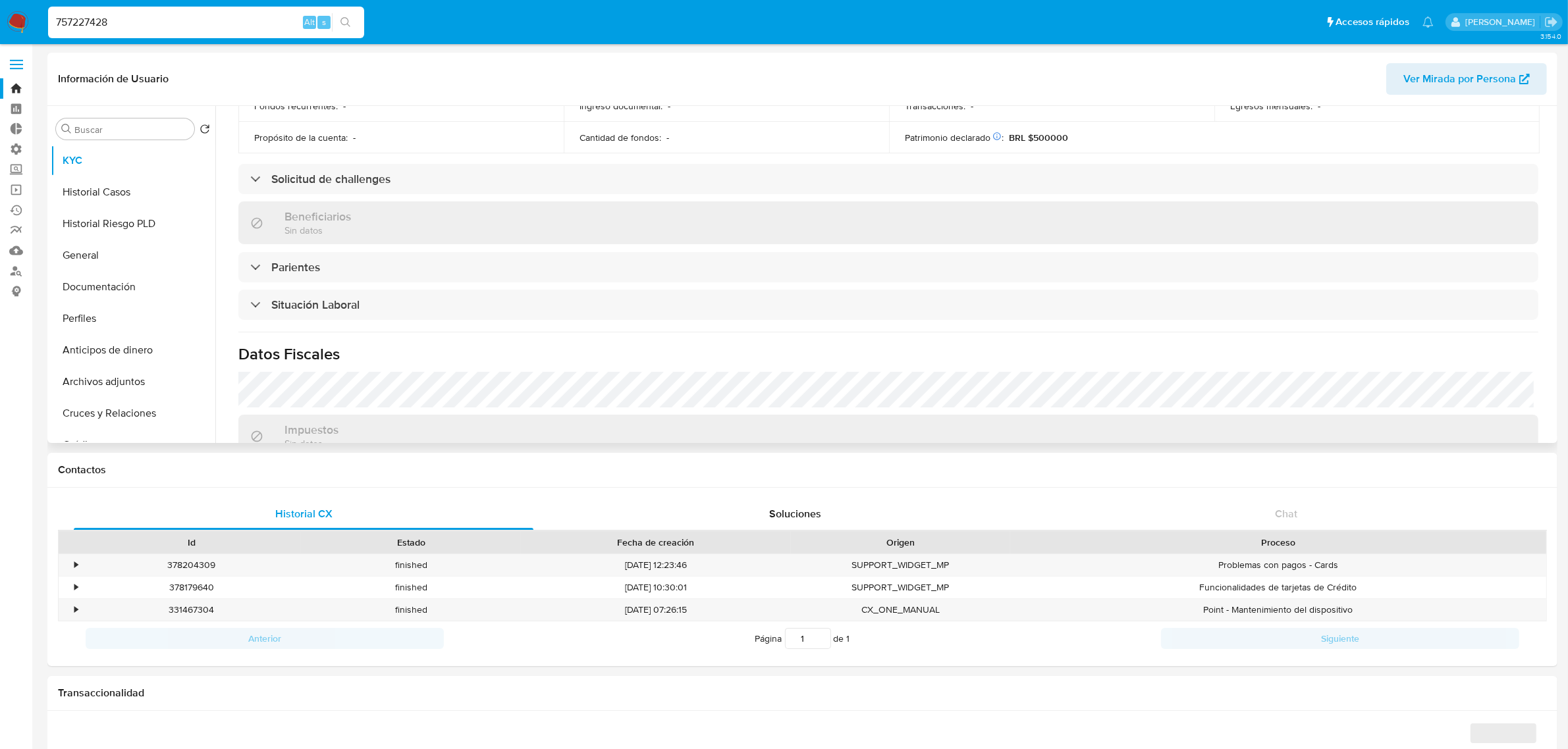
select select "10"
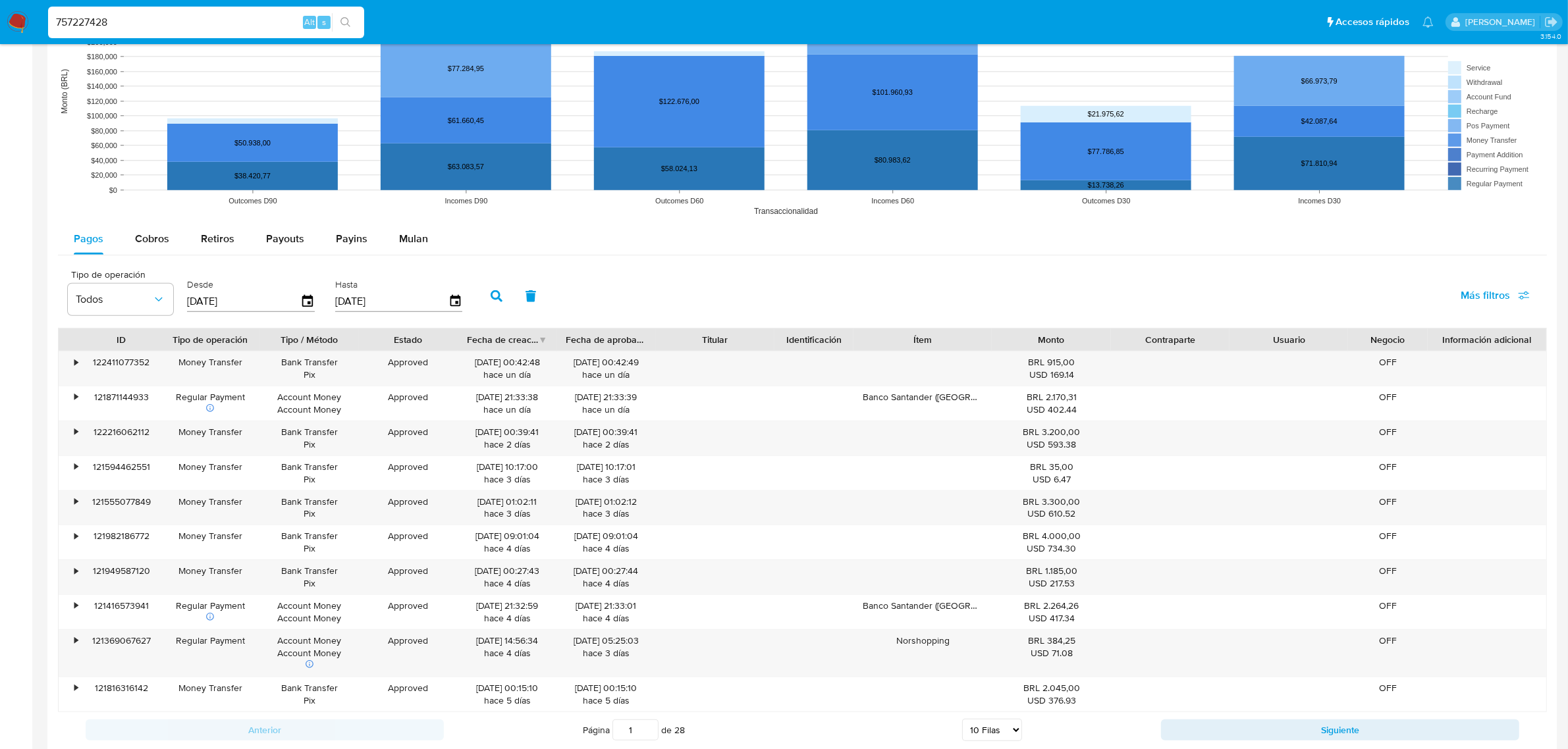
scroll to position [1355, 0]
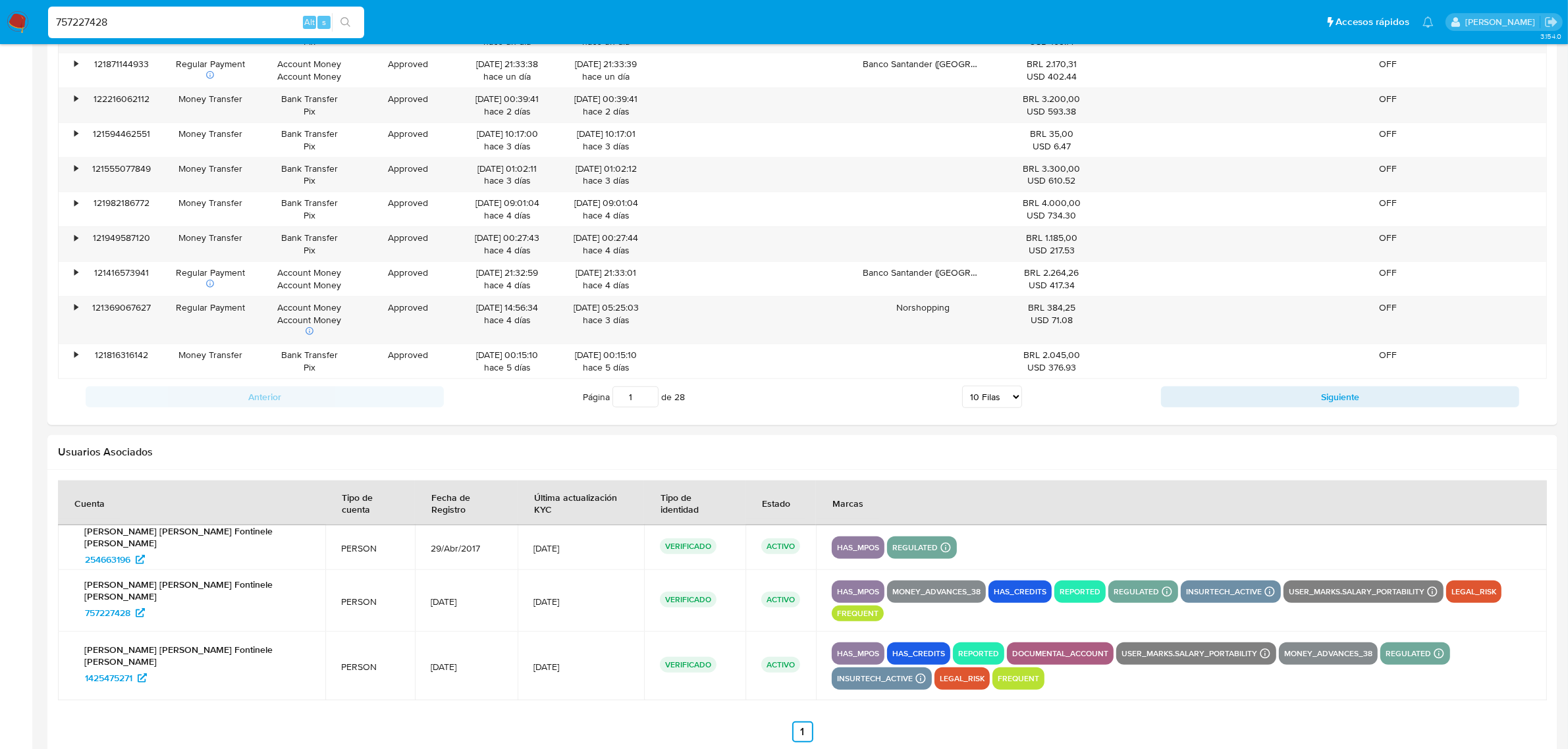
drag, startPoint x: 238, startPoint y: 21, endPoint x: -306, endPoint y: 54, distance: 545.0
paste input "689053273"
type input "689053273"
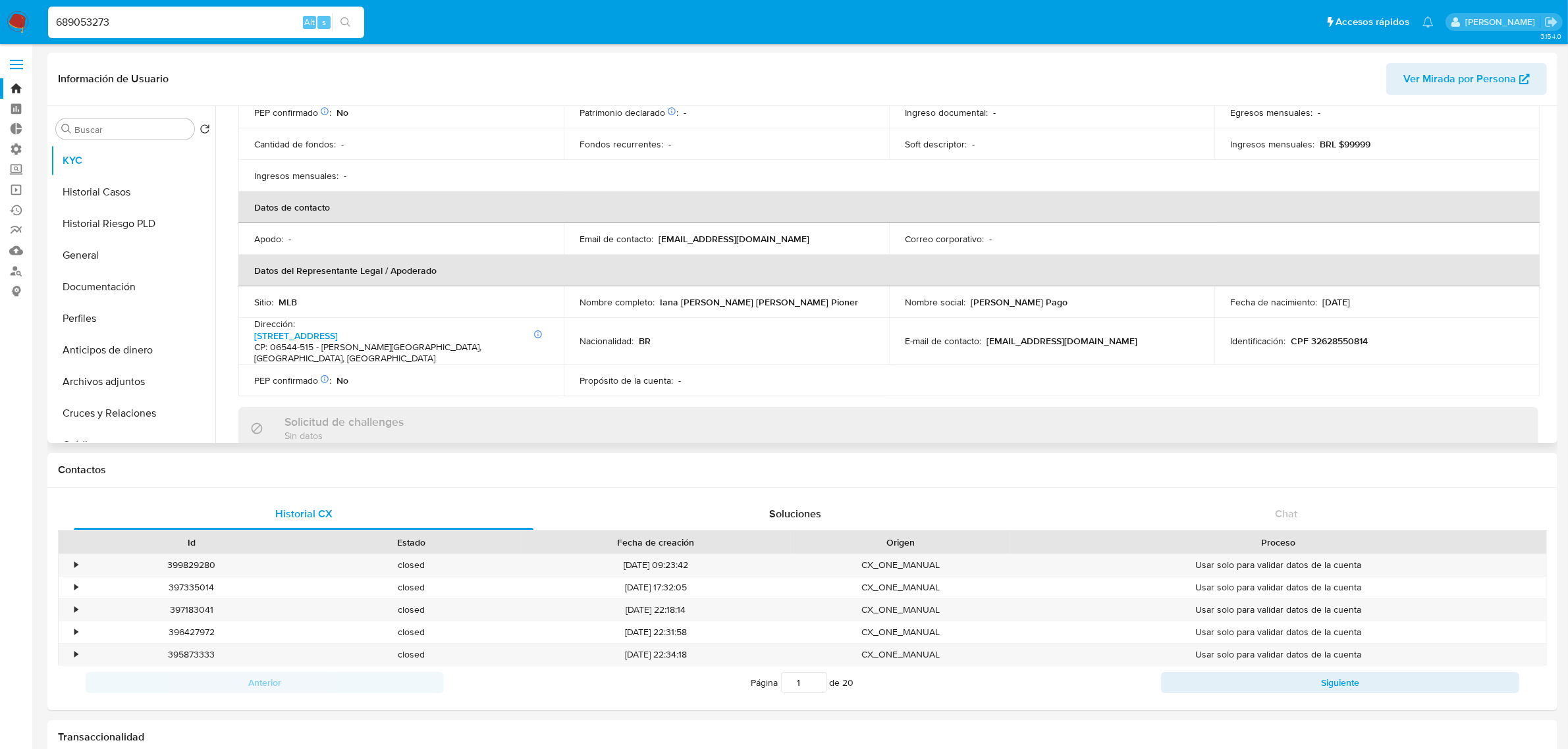
scroll to position [247, 0]
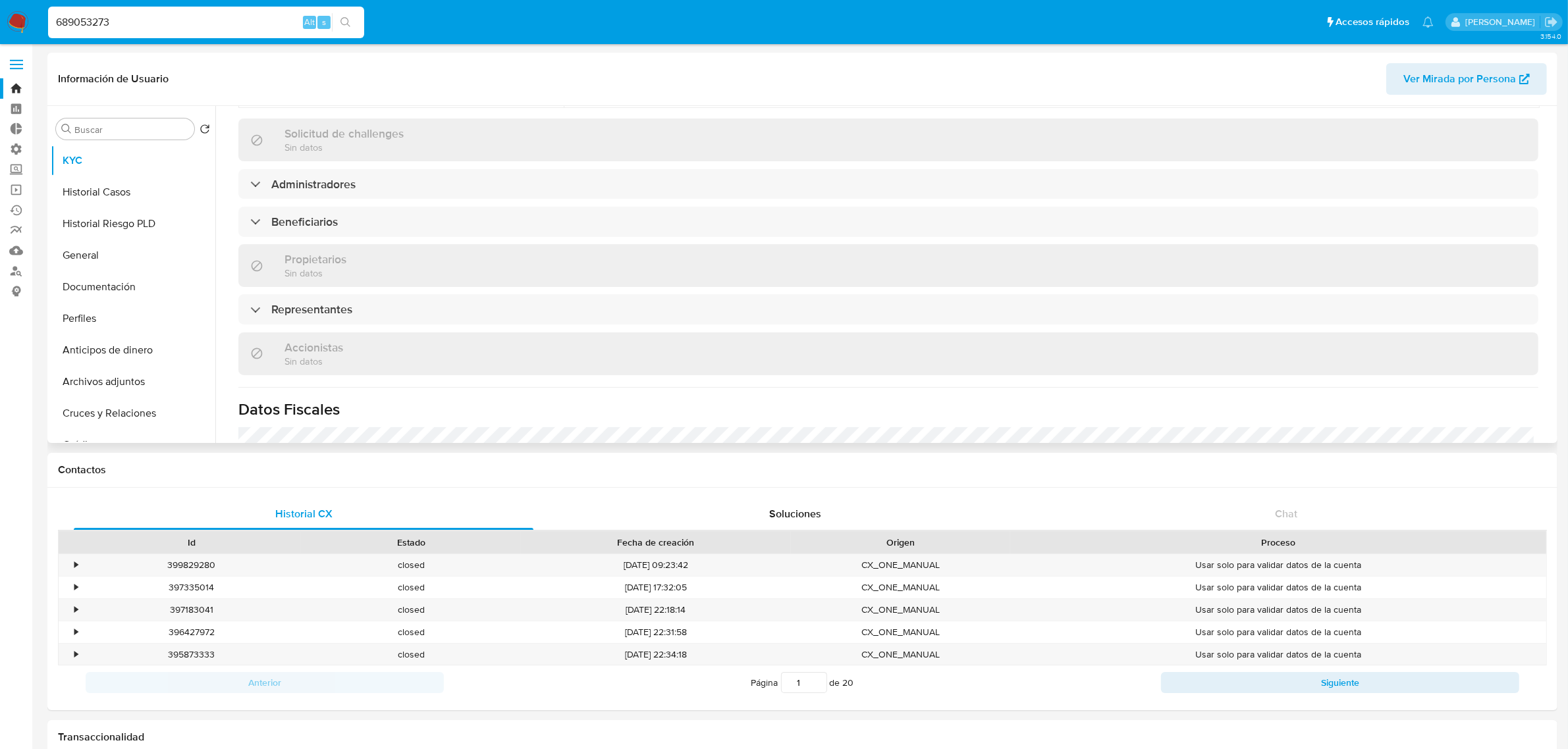
select select "10"
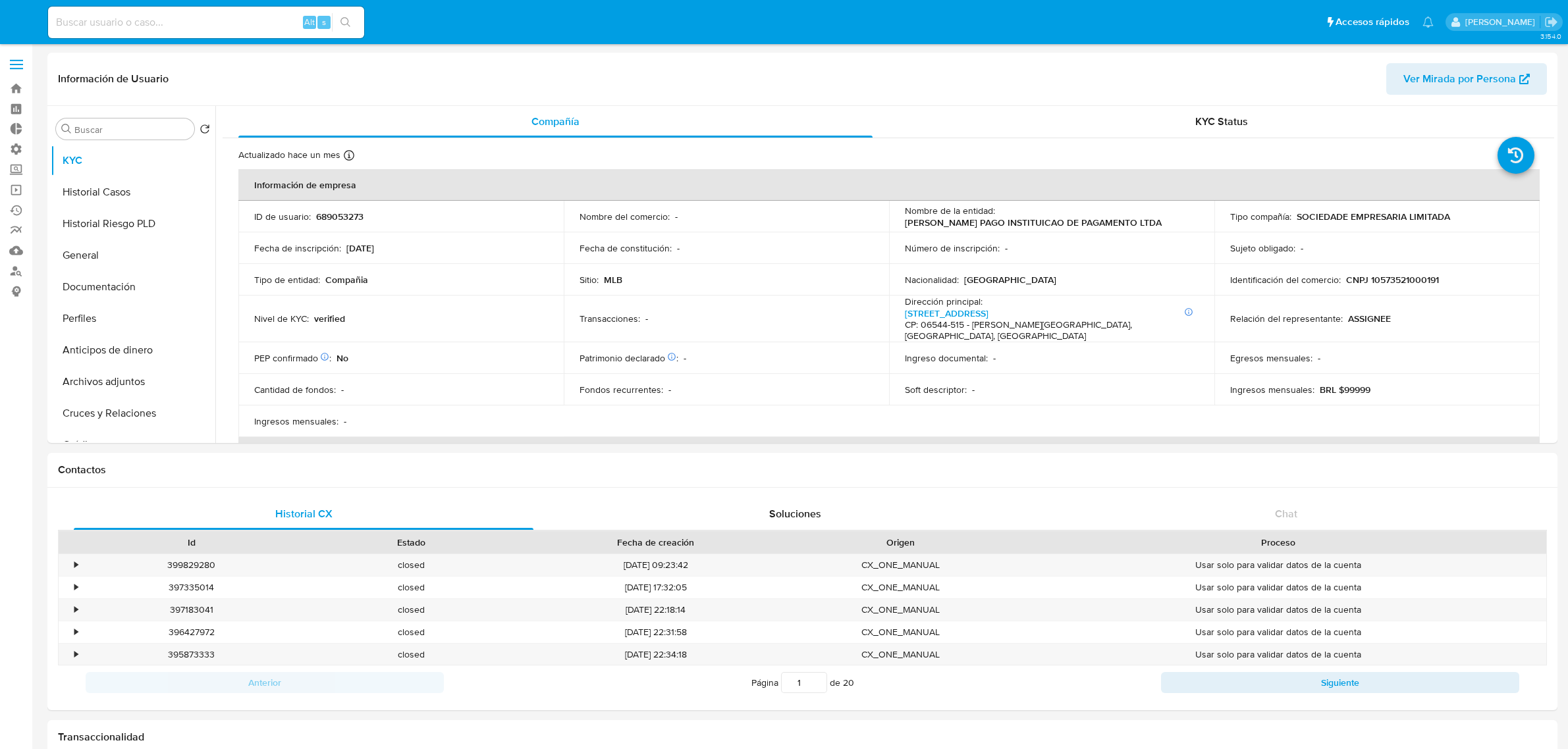
select select "10"
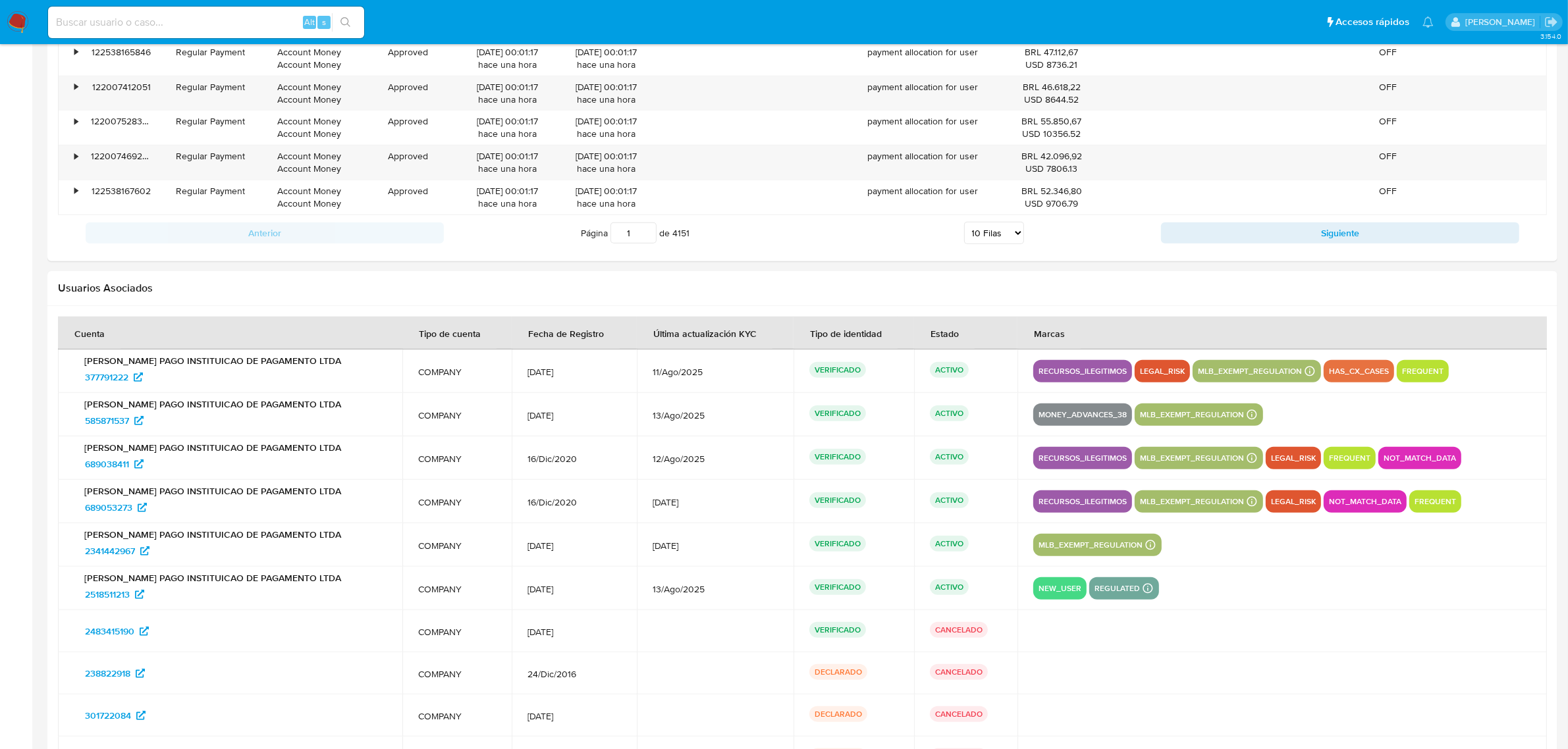
scroll to position [1688, 0]
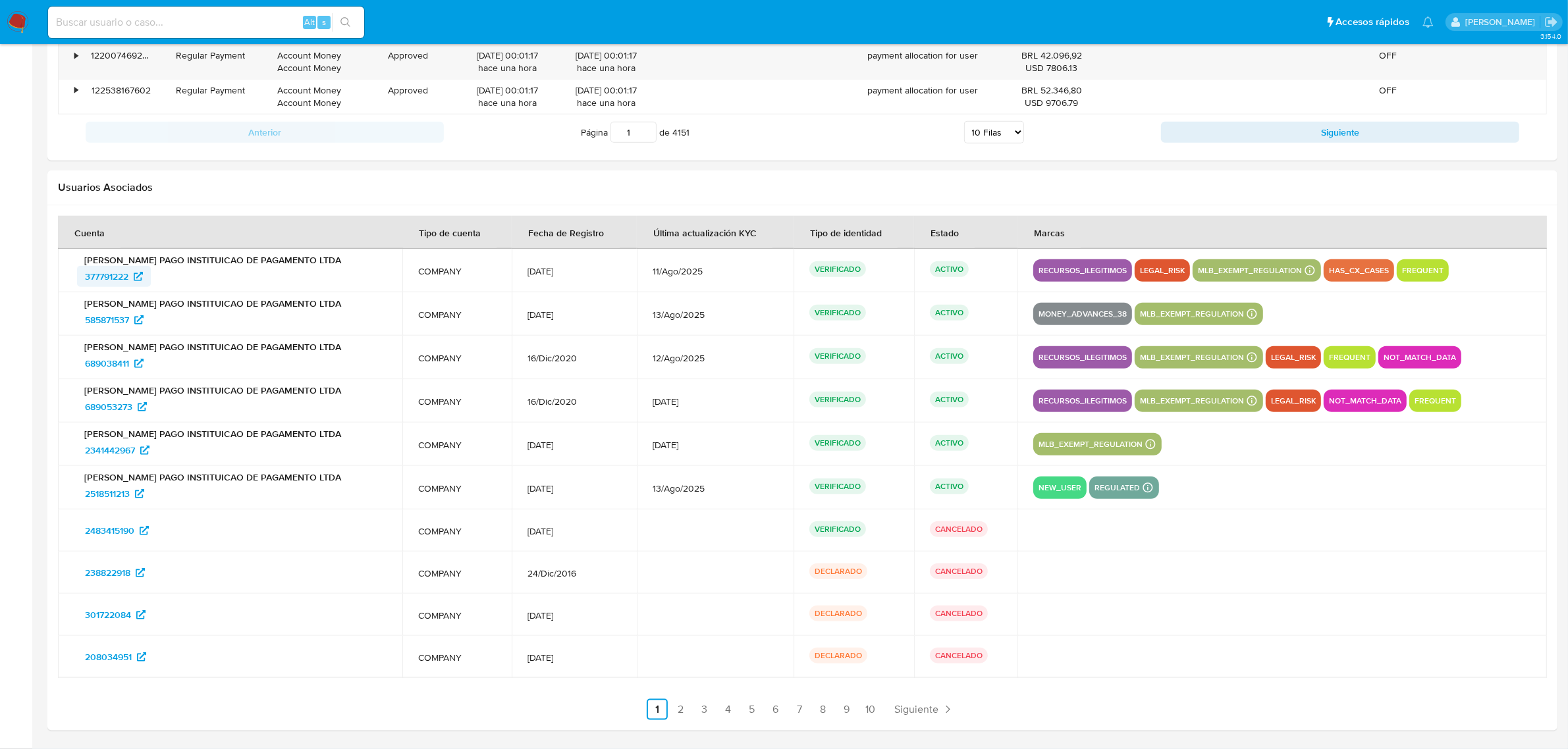
click at [117, 284] on span "377791222" at bounding box center [107, 277] width 44 height 21
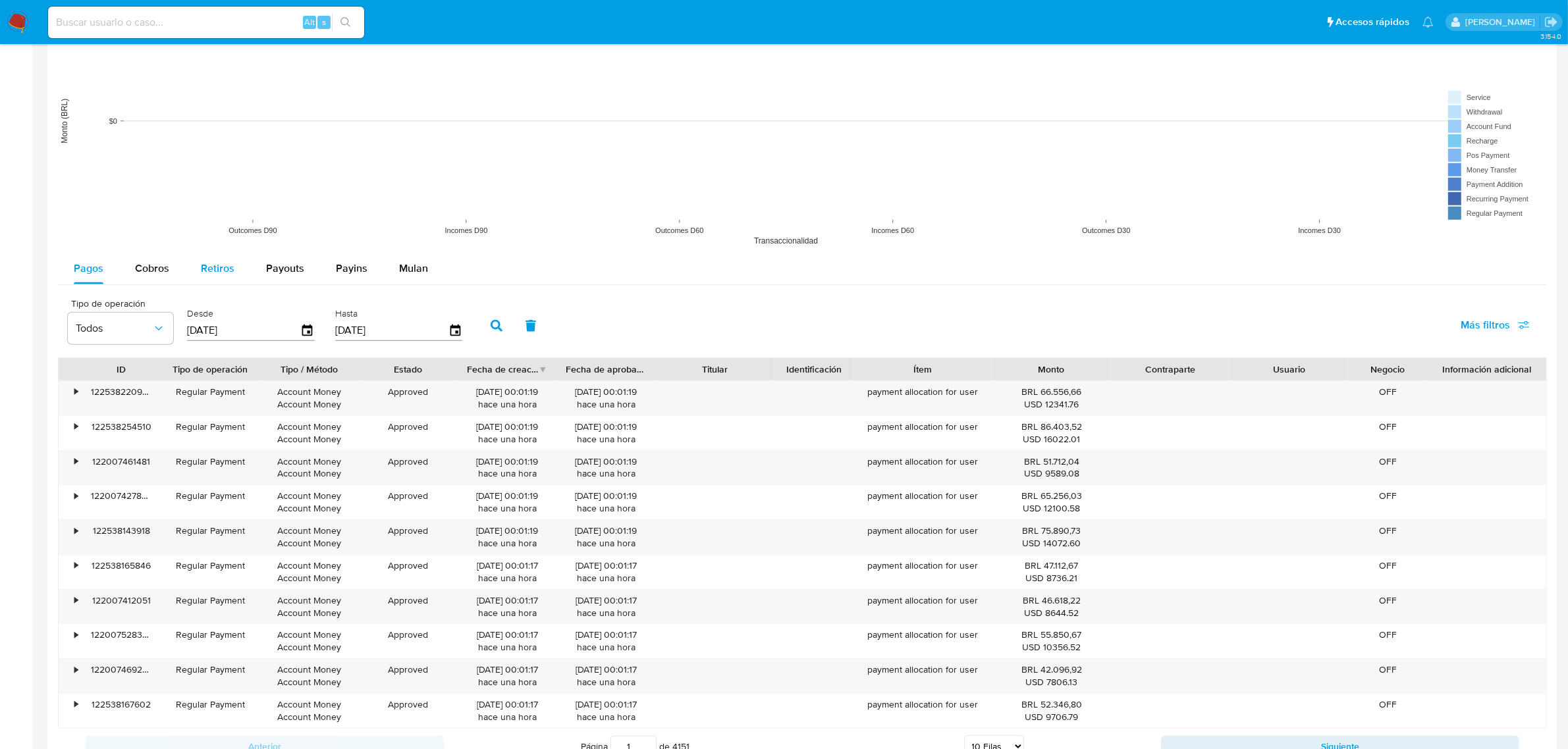
scroll to position [1029, 0]
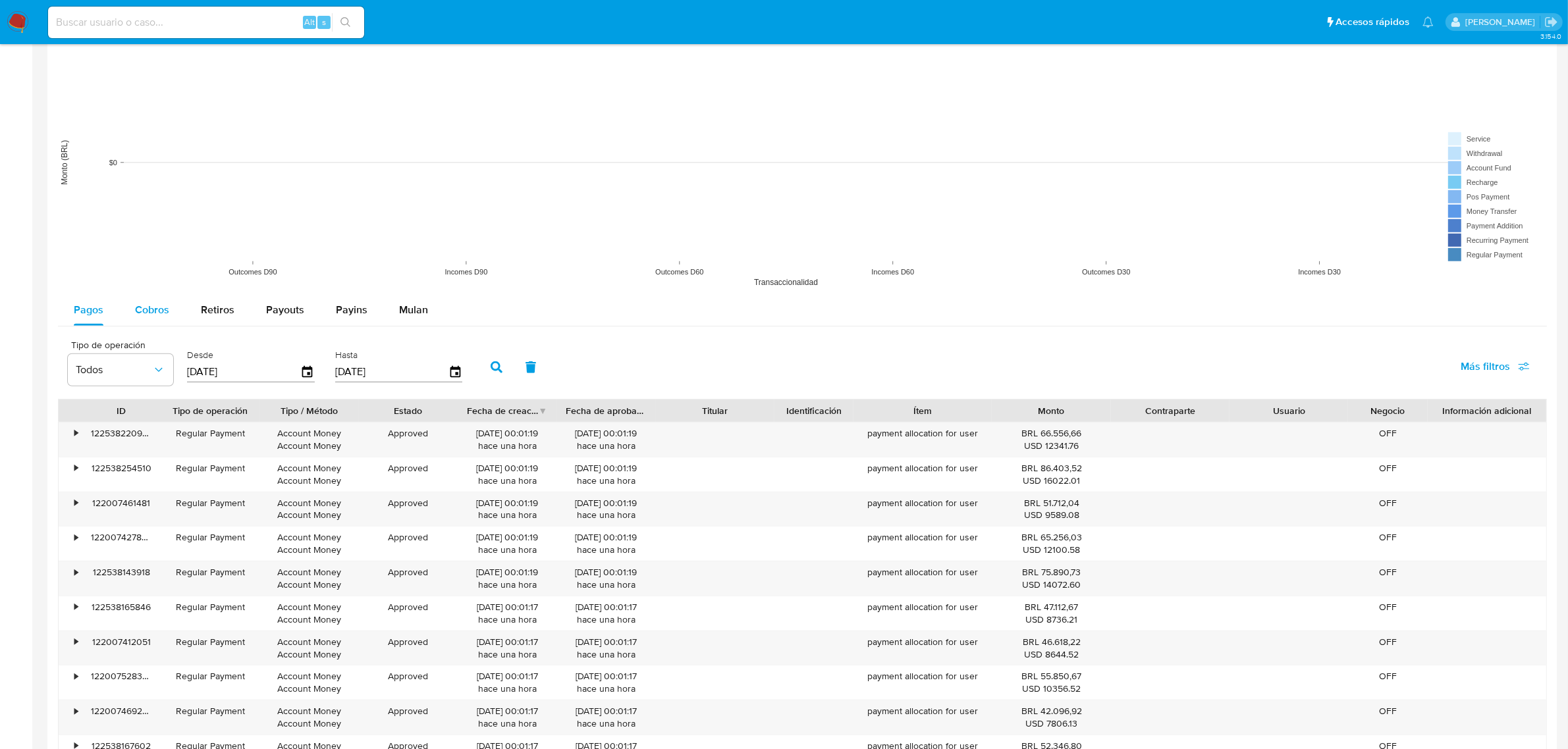
click at [163, 309] on span "Cobros" at bounding box center [151, 310] width 34 height 16
select select "10"
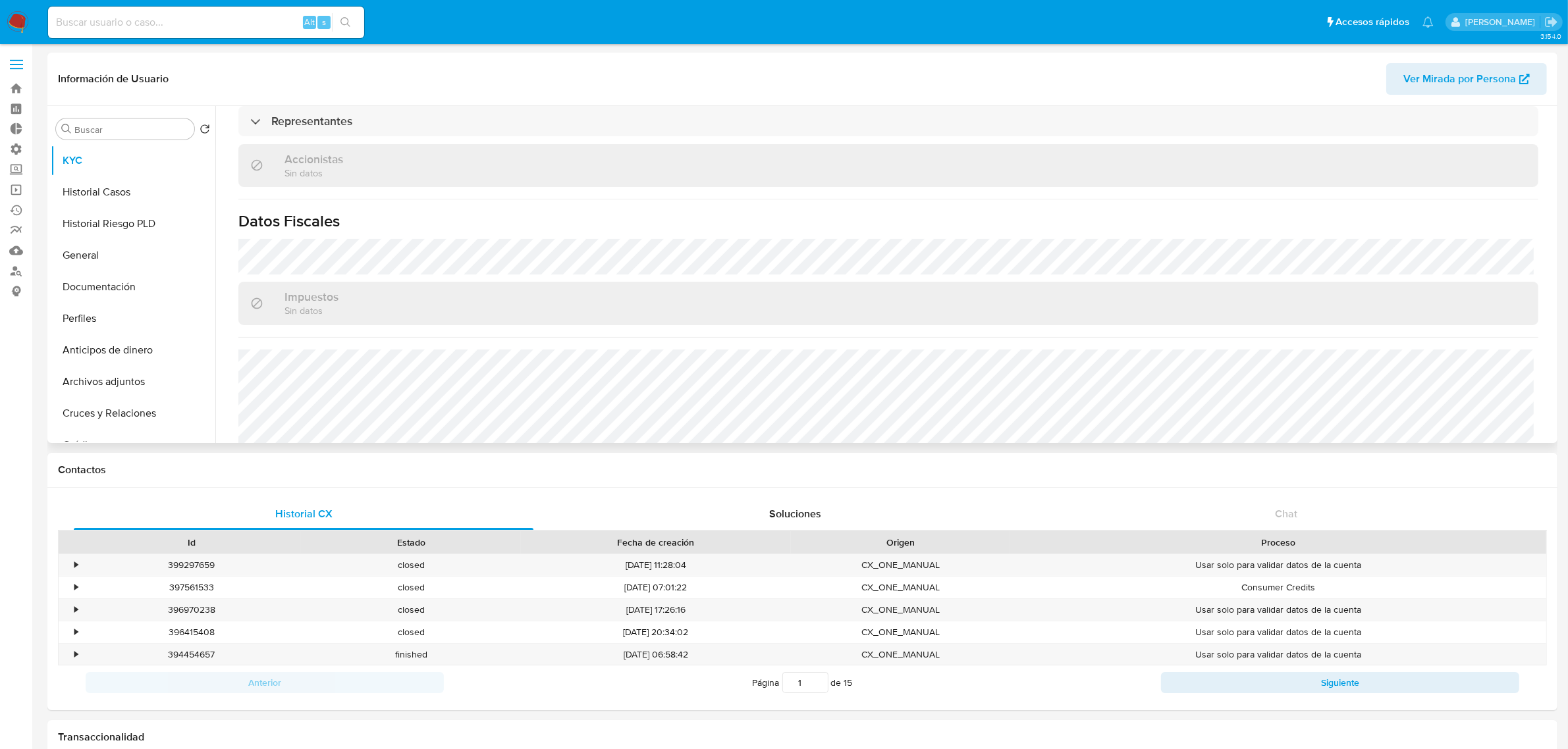
select select "10"
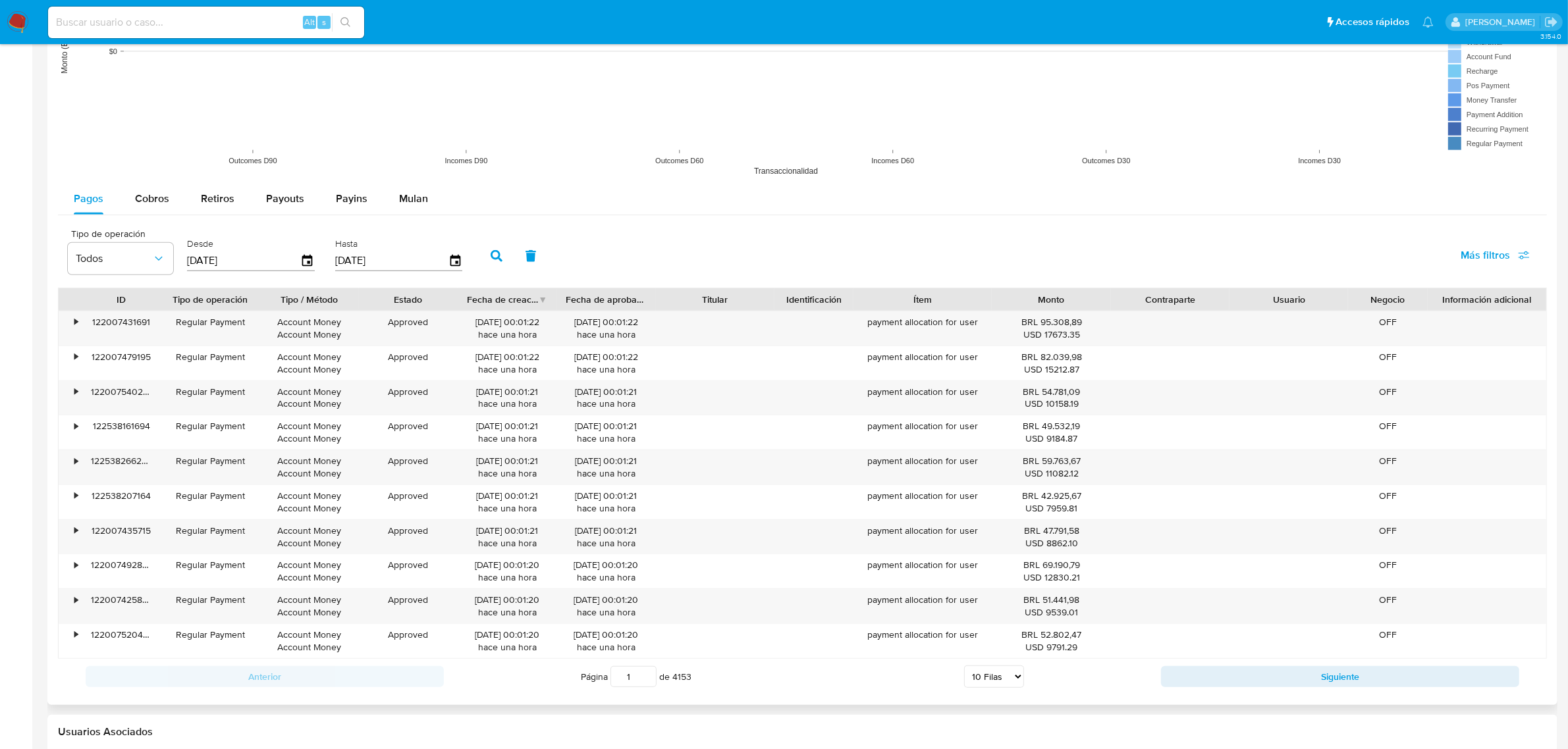
scroll to position [1112, 0]
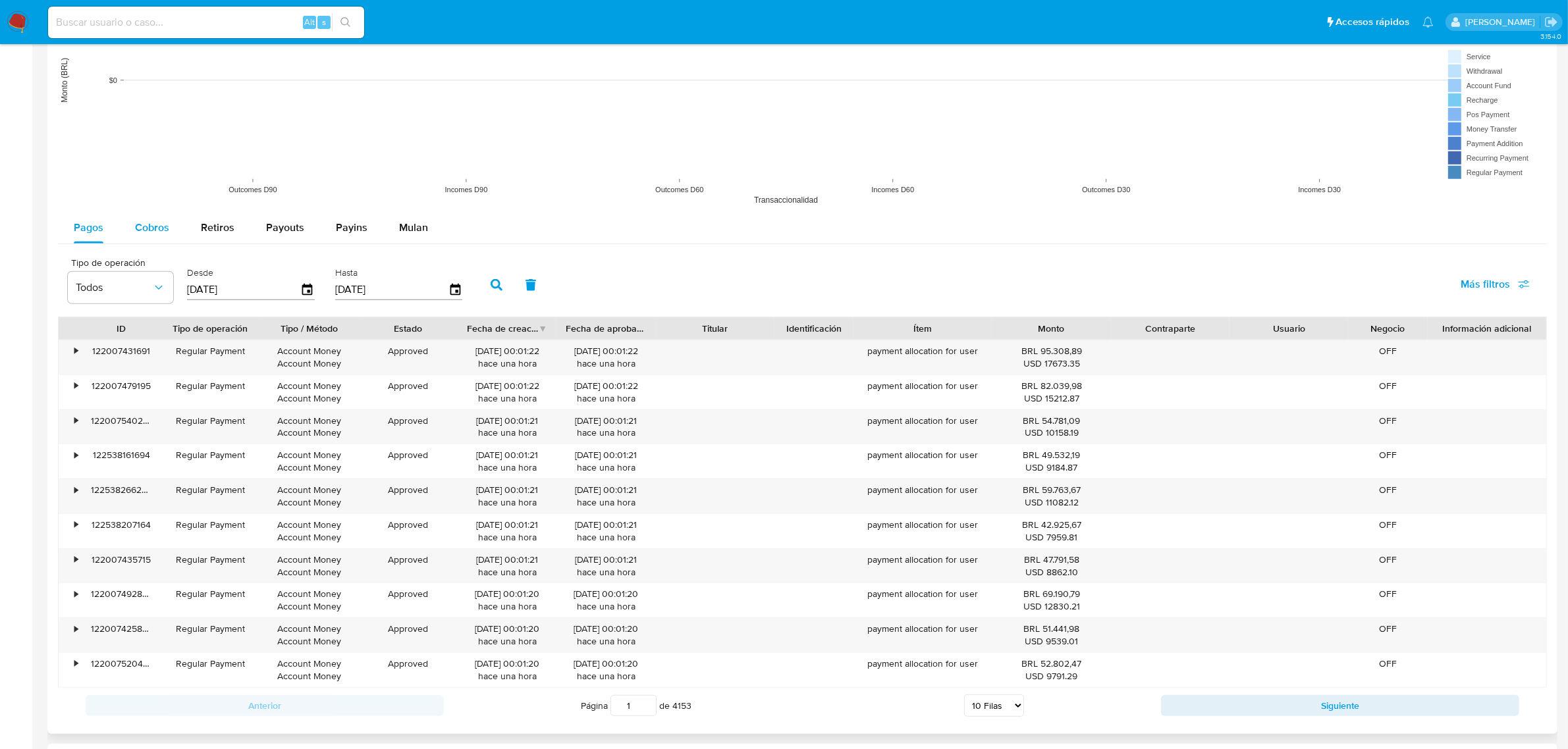
click at [165, 217] on div "Cobros" at bounding box center [151, 228] width 34 height 32
select select "10"
